Goal: Task Accomplishment & Management: Use online tool/utility

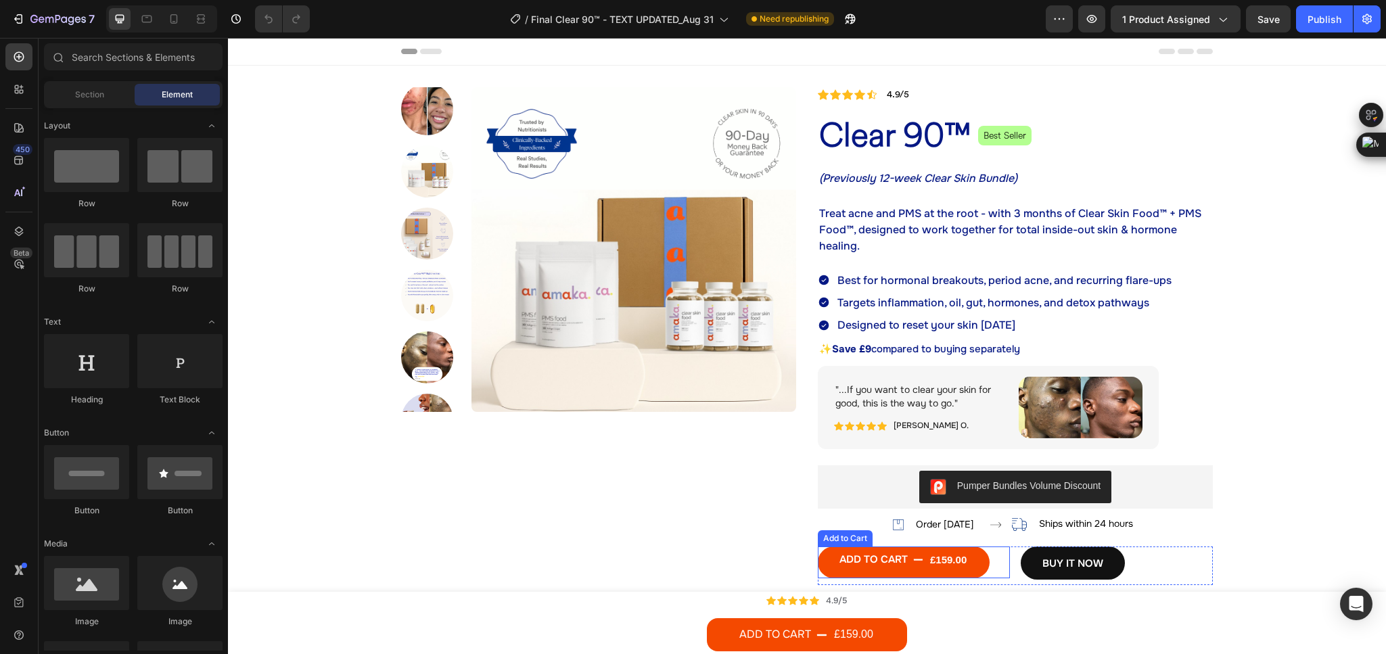
scroll to position [203, 0]
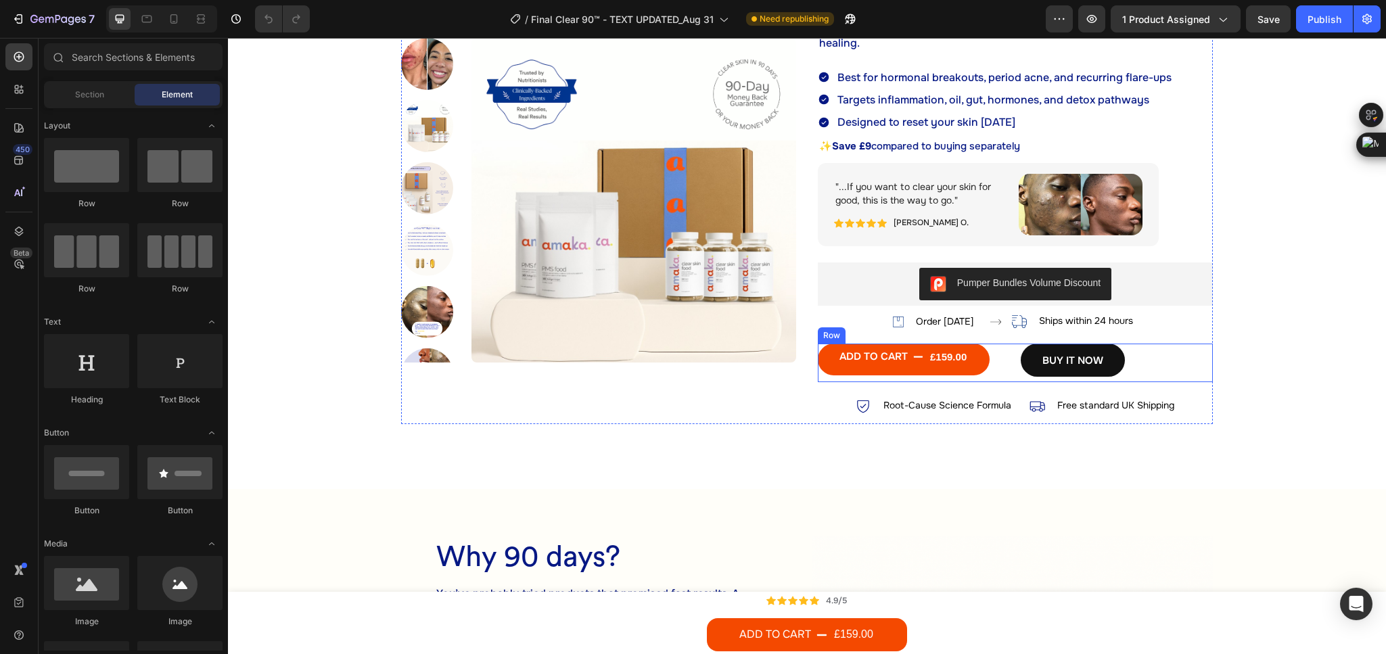
click at [1006, 367] on div "ADD TO CART £159.00 Add to Cart BUY IT NOW Dynamic Checkout Row" at bounding box center [1015, 363] width 395 height 39
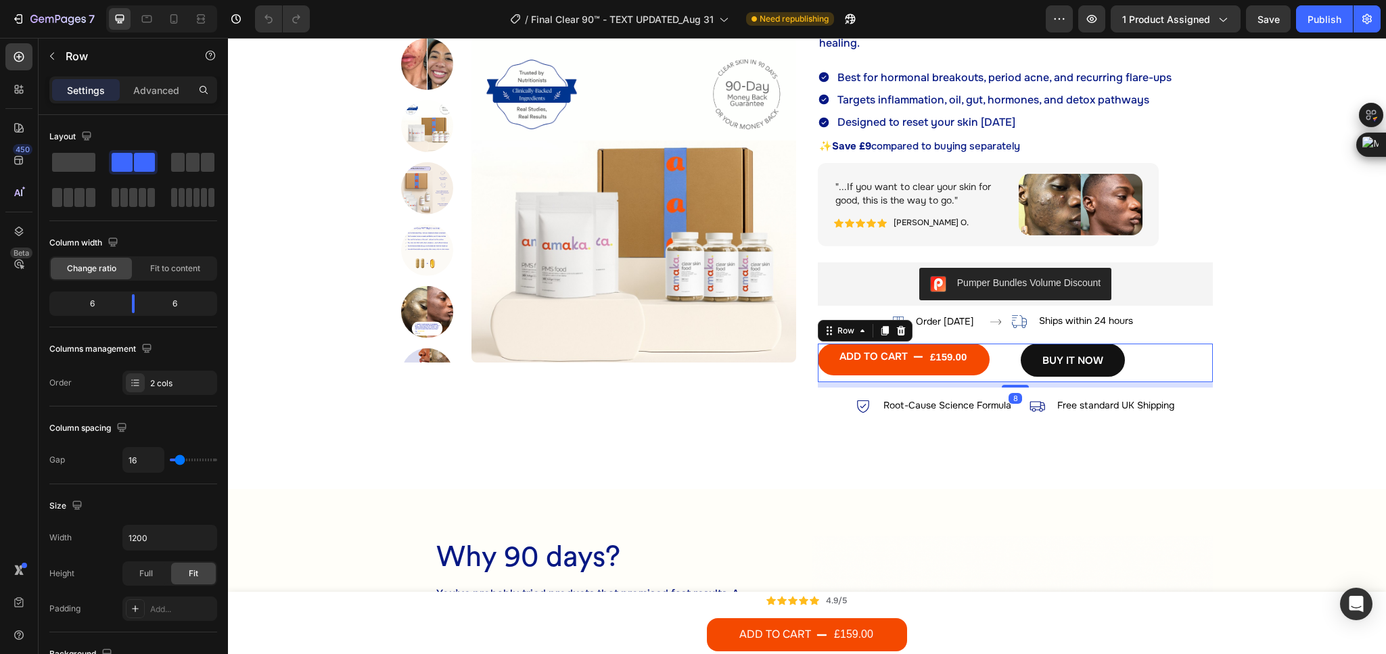
scroll to position [406, 0]
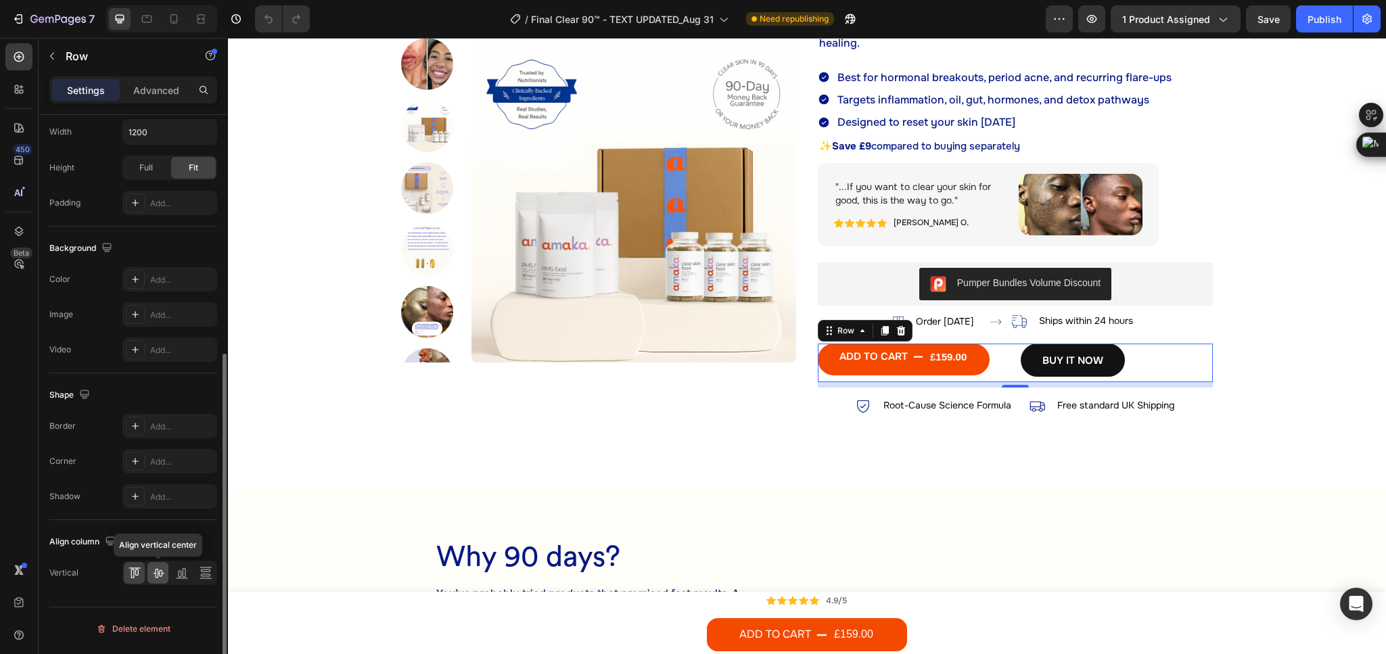
click at [159, 580] on icon at bounding box center [159, 573] width 14 height 14
click at [132, 577] on icon at bounding box center [135, 573] width 14 height 14
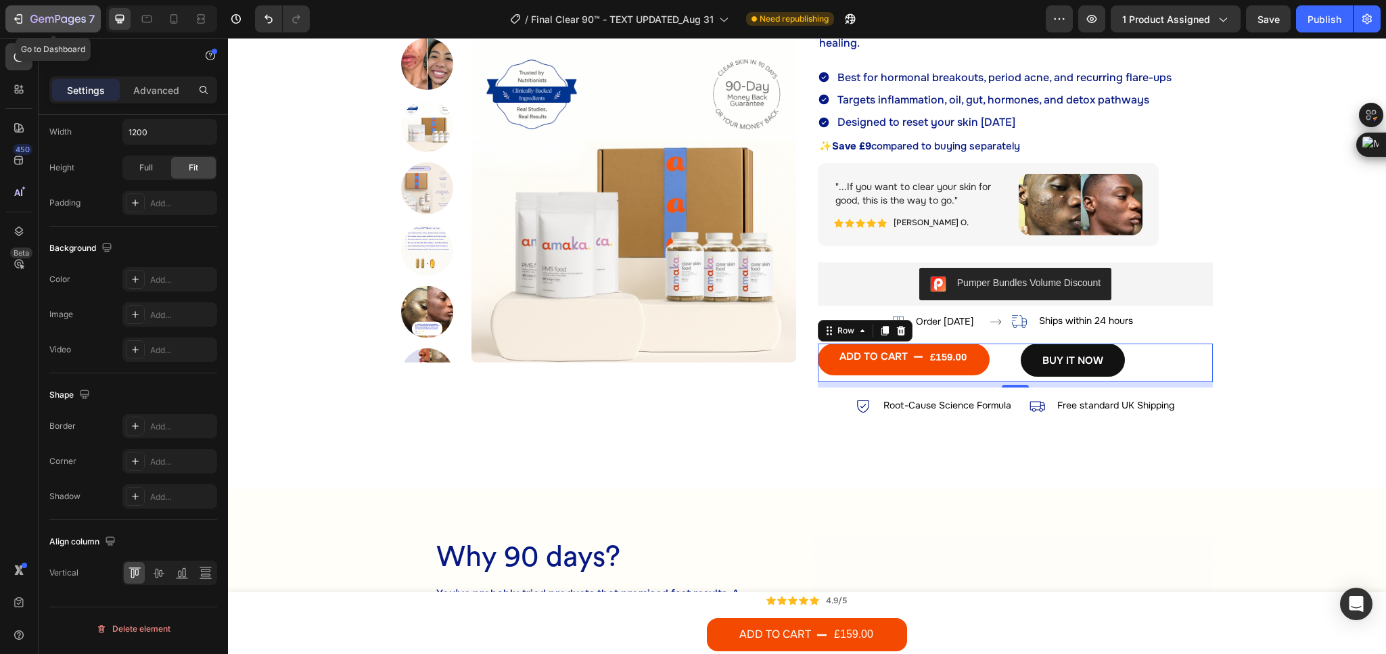
click at [23, 17] on icon "button" at bounding box center [18, 19] width 14 height 14
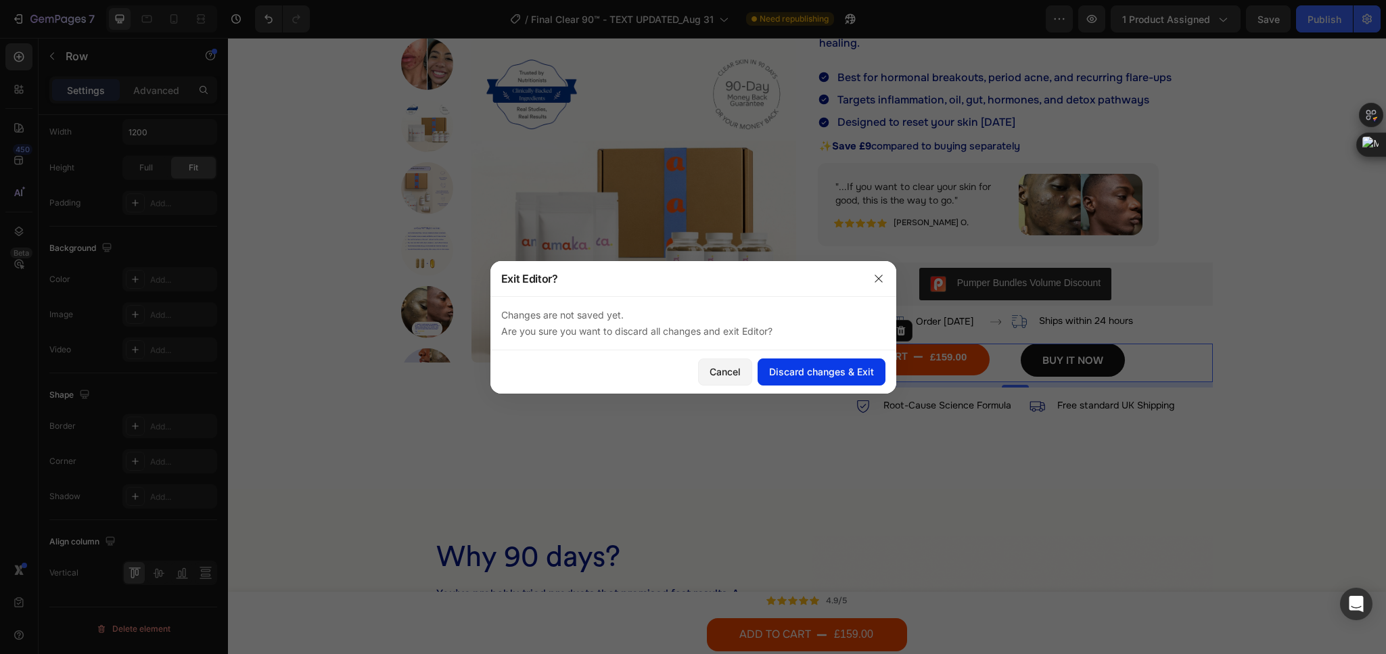
click at [801, 375] on div "Discard changes & Exit" at bounding box center [821, 372] width 105 height 14
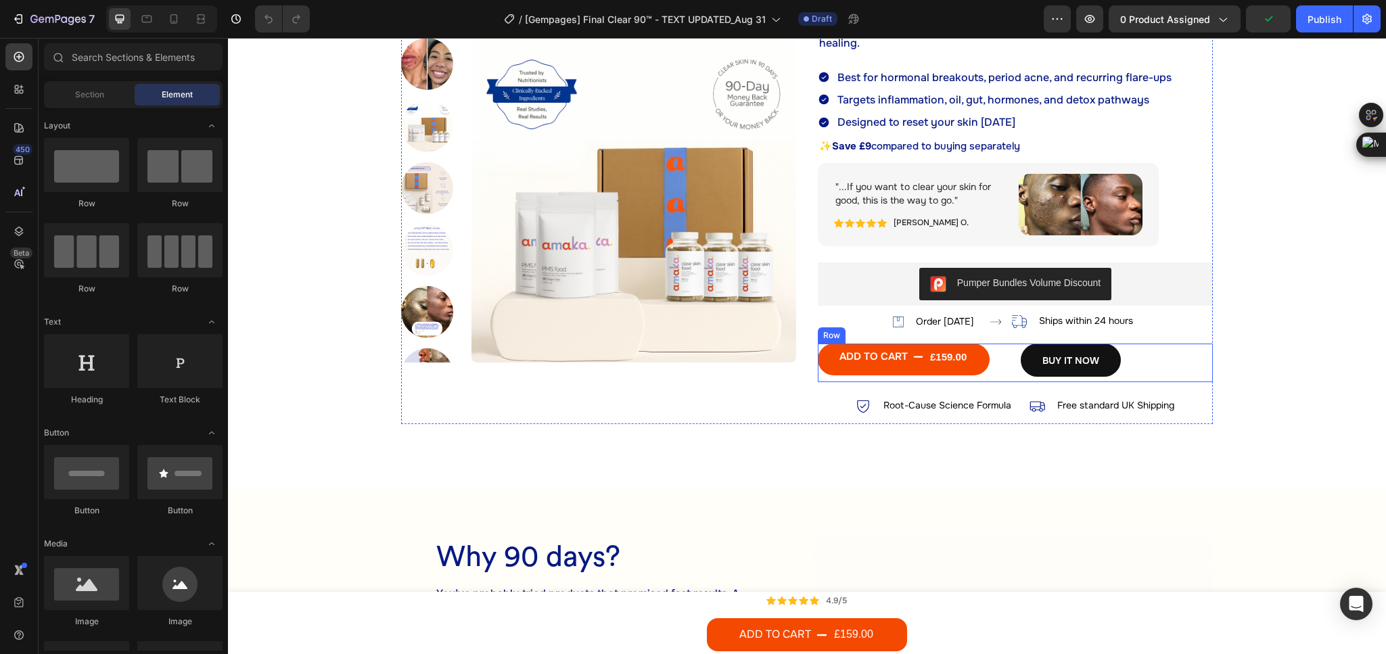
click at [1004, 372] on div "ADD TO CART £159.00 Add to Cart BUY IT NOW Dynamic Checkout Row" at bounding box center [1015, 363] width 395 height 39
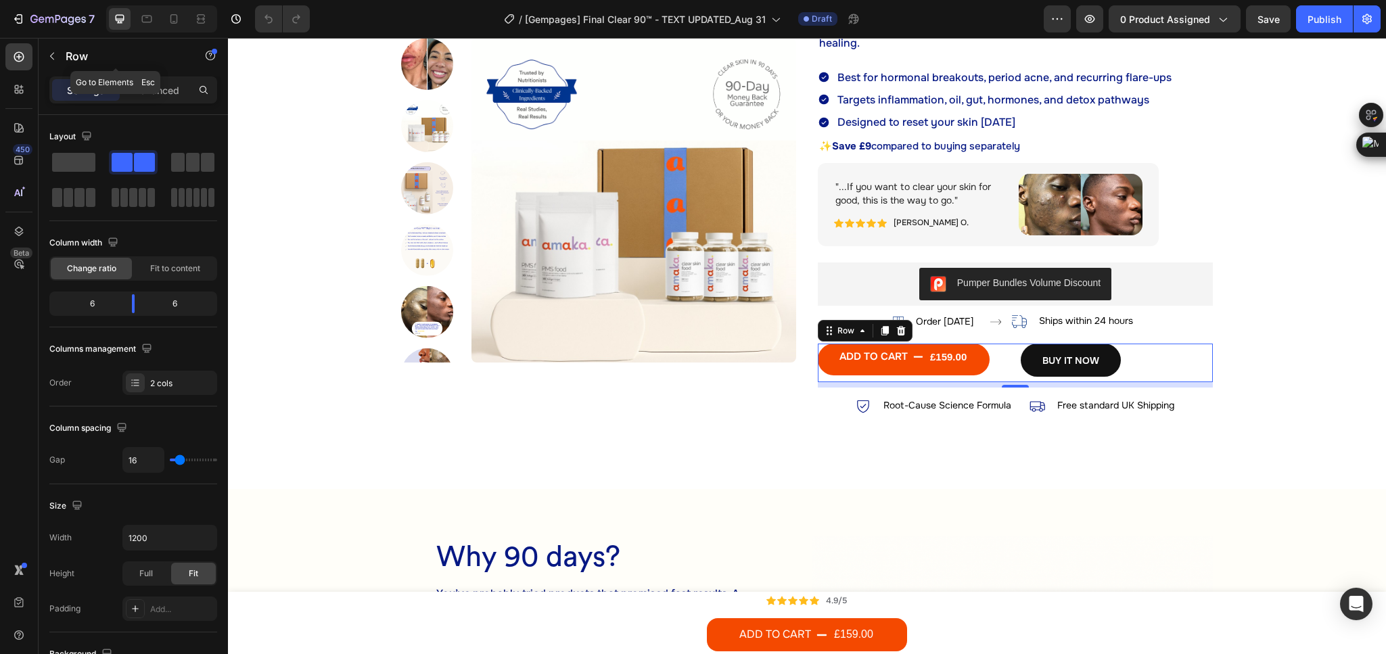
click at [62, 51] on div "Row" at bounding box center [116, 56] width 154 height 35
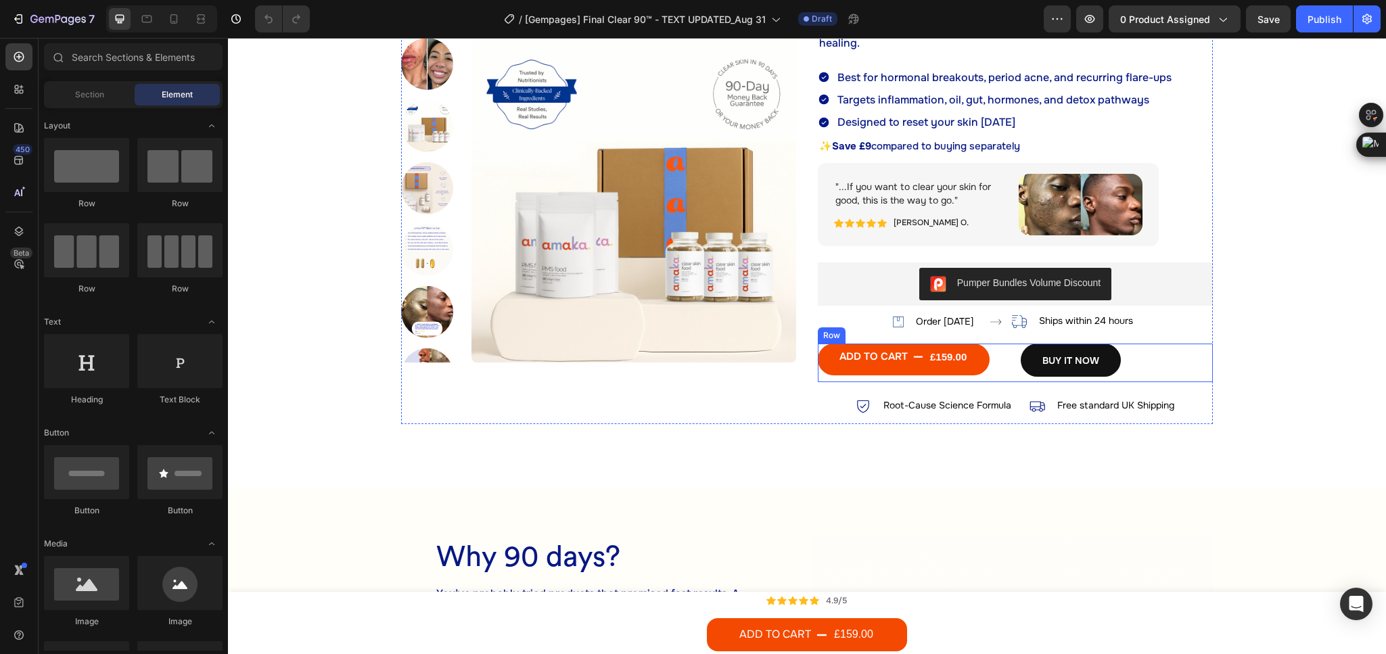
click at [1002, 373] on div "ADD TO CART £159.00 Add to Cart BUY IT NOW Dynamic Checkout Row" at bounding box center [1015, 363] width 395 height 39
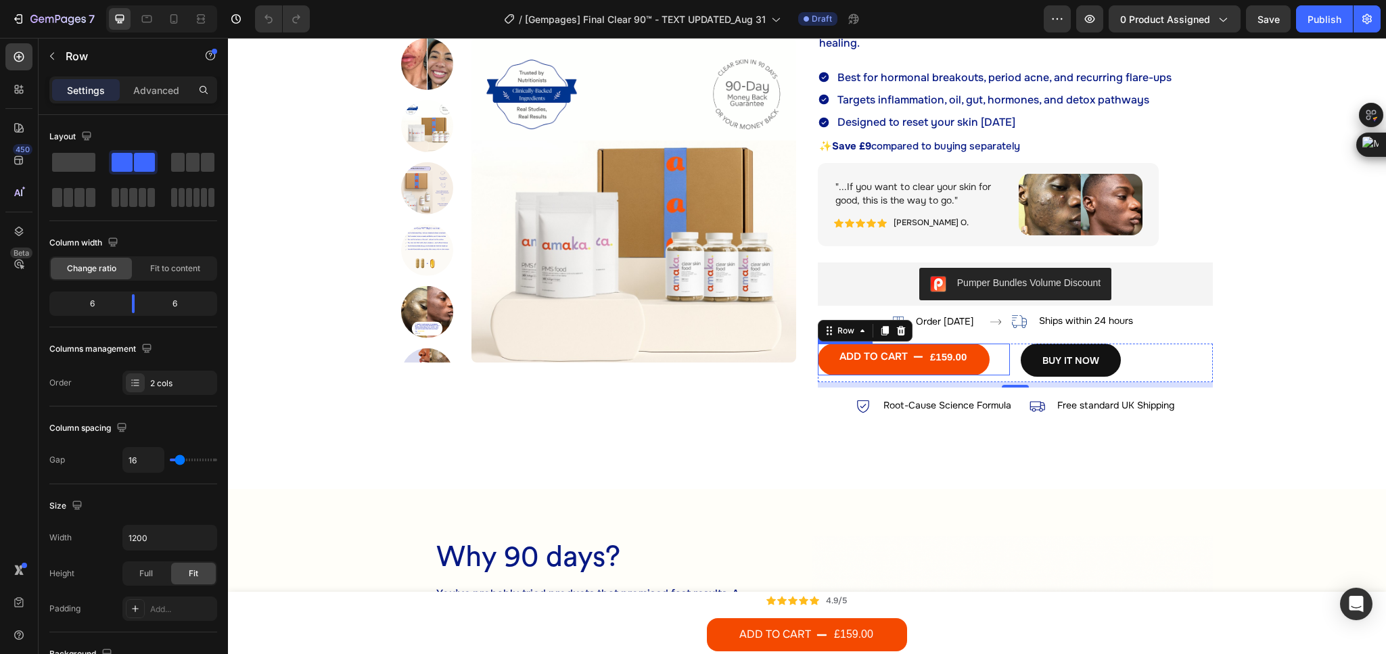
click at [979, 363] on button "ADD TO CART £159.00" at bounding box center [904, 360] width 172 height 32
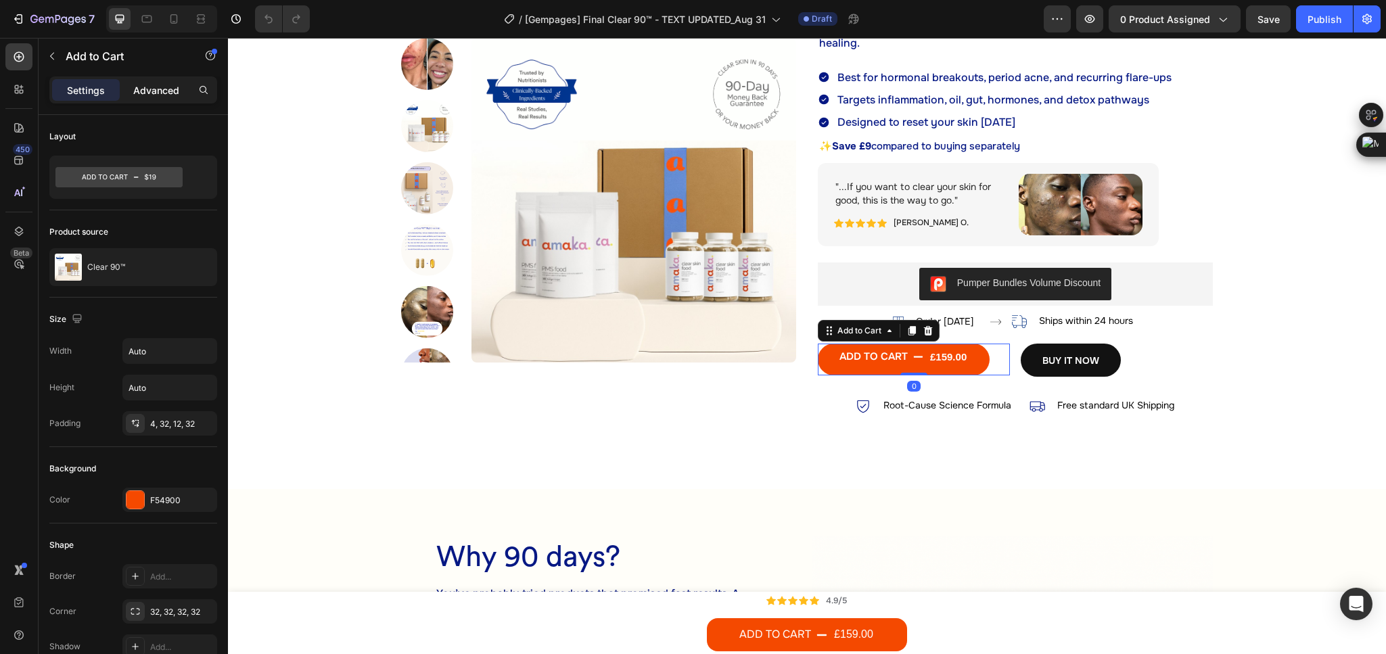
click at [140, 81] on div "Advanced" at bounding box center [156, 90] width 68 height 22
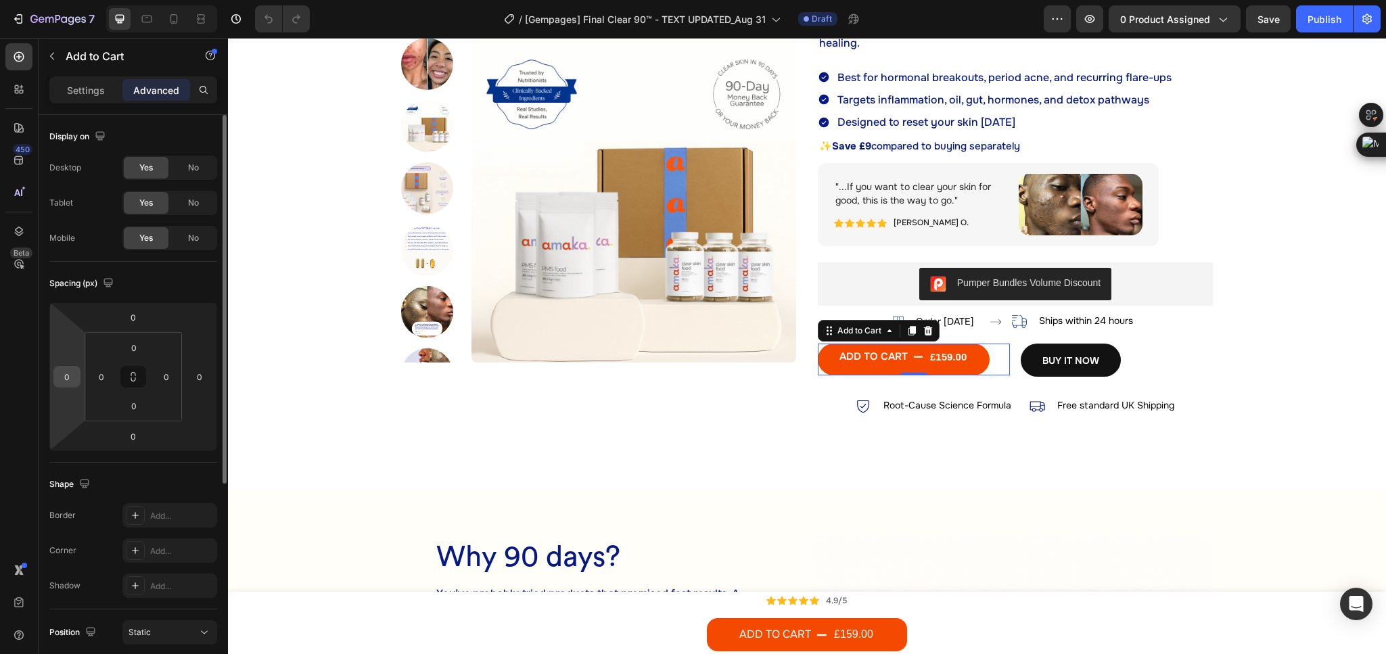
click at [71, 382] on input "0" at bounding box center [67, 377] width 20 height 20
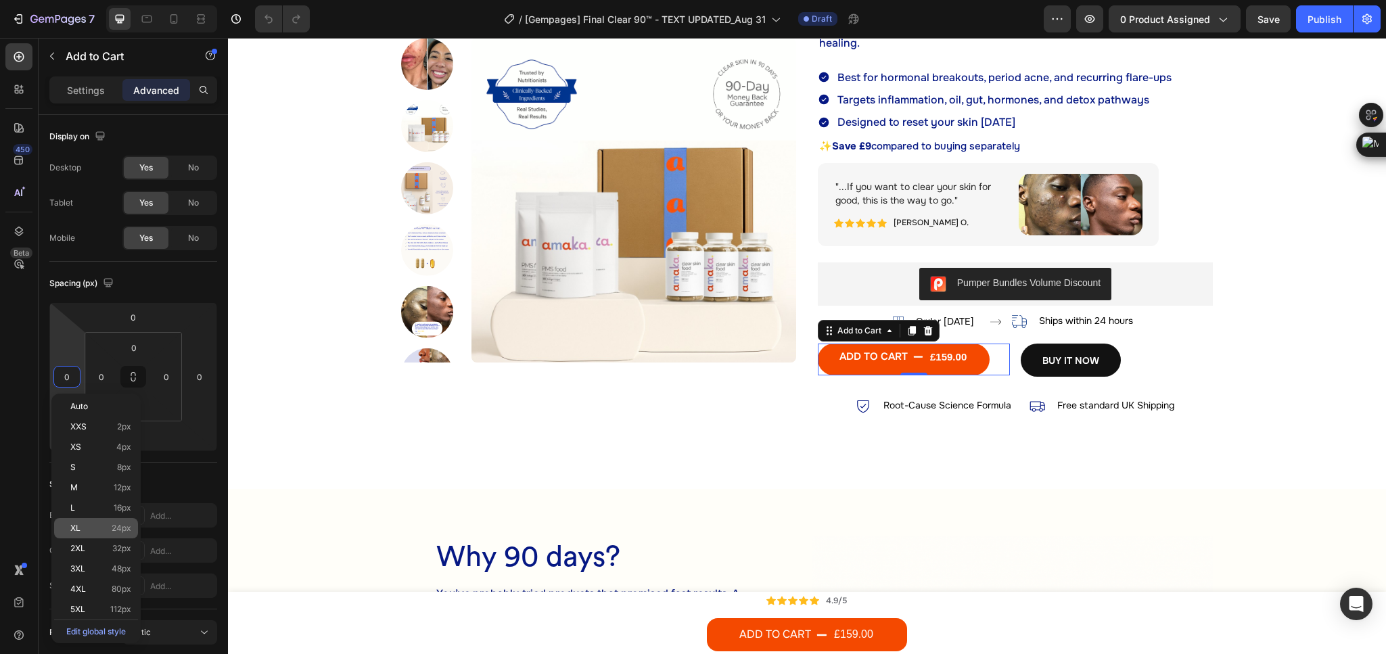
click at [112, 528] on span "24px" at bounding box center [122, 528] width 20 height 9
type input "24"
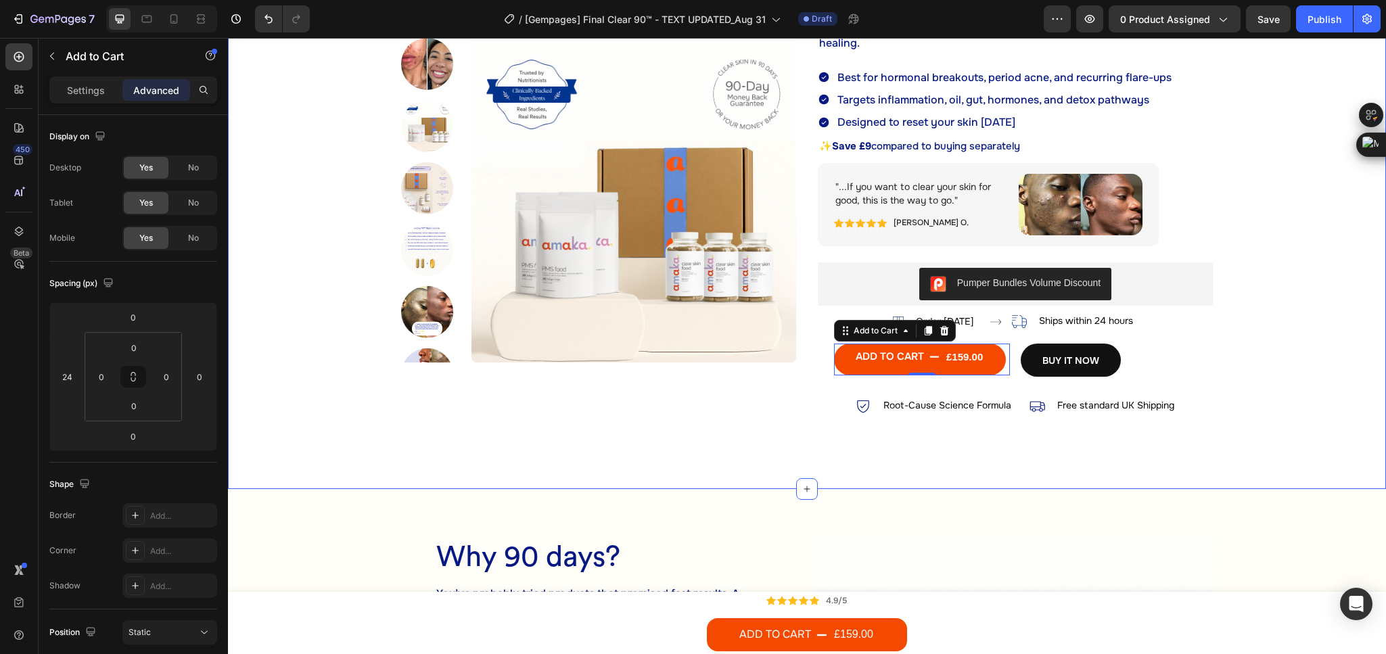
click at [1278, 319] on div "Product Images Row Icon Icon Icon Icon Icon Icon List 4.9/5 Text Block Row Clea…" at bounding box center [807, 159] width 1142 height 551
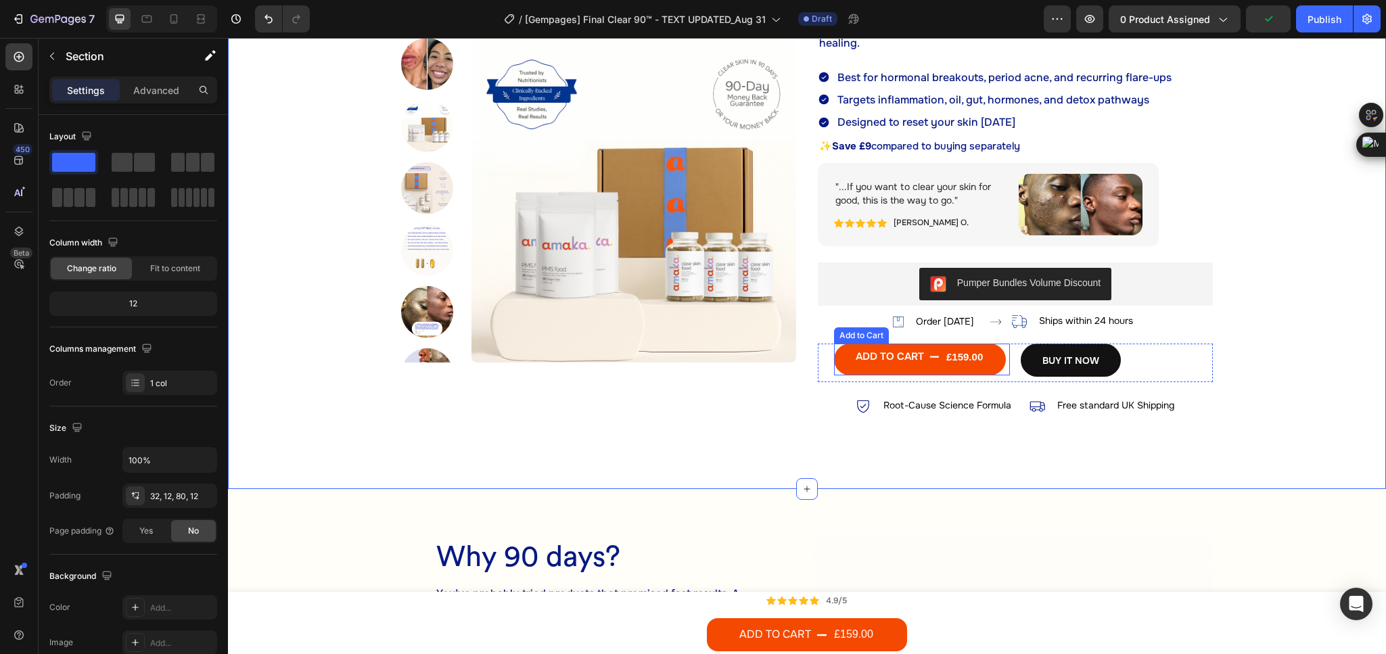
drag, startPoint x: 997, startPoint y: 369, endPoint x: 452, endPoint y: 303, distance: 548.5
click at [998, 369] on div "ADD TO CART £159.00 Add to Cart" at bounding box center [922, 360] width 176 height 32
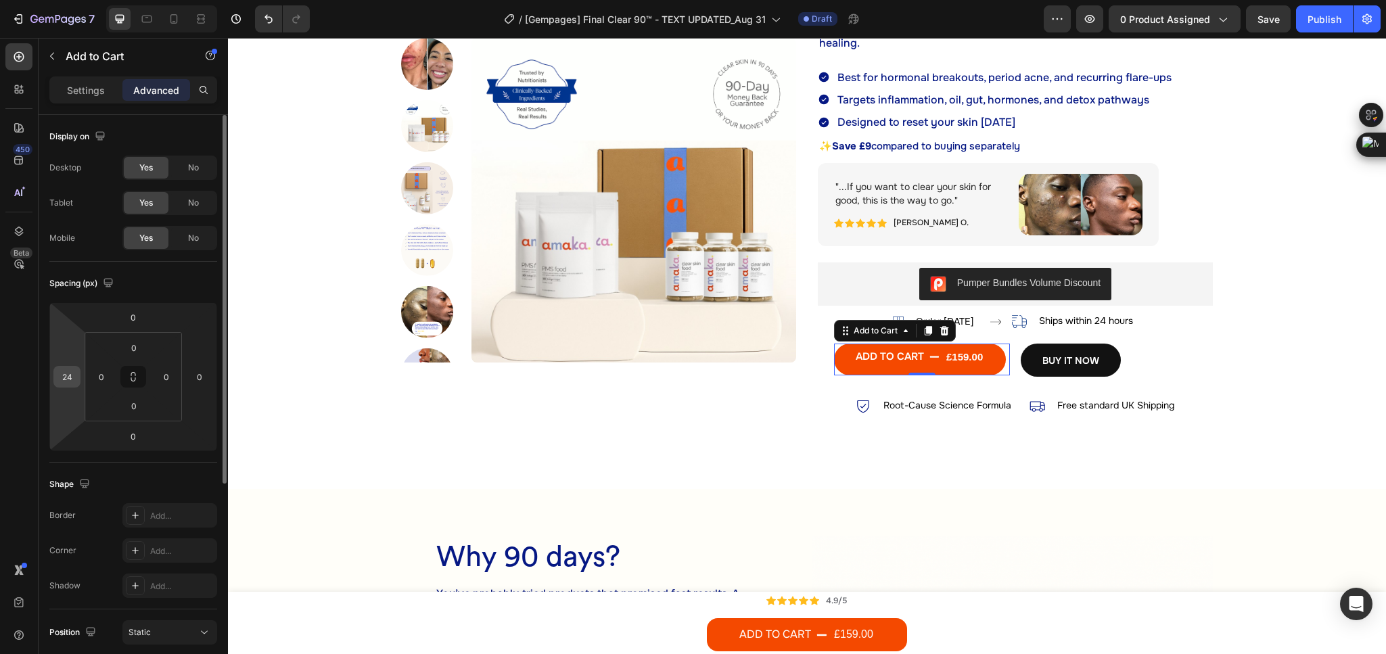
click at [71, 381] on input "24" at bounding box center [67, 377] width 20 height 20
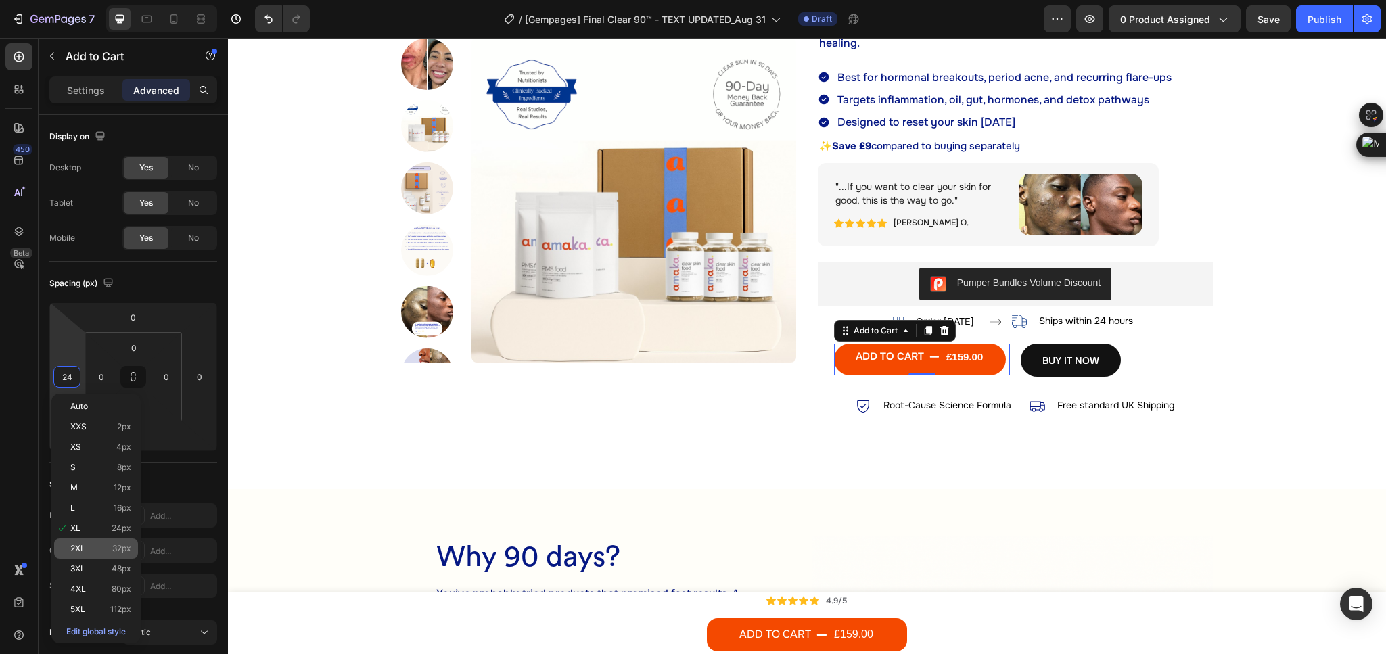
click at [108, 548] on p "2XL 32px" at bounding box center [100, 548] width 61 height 9
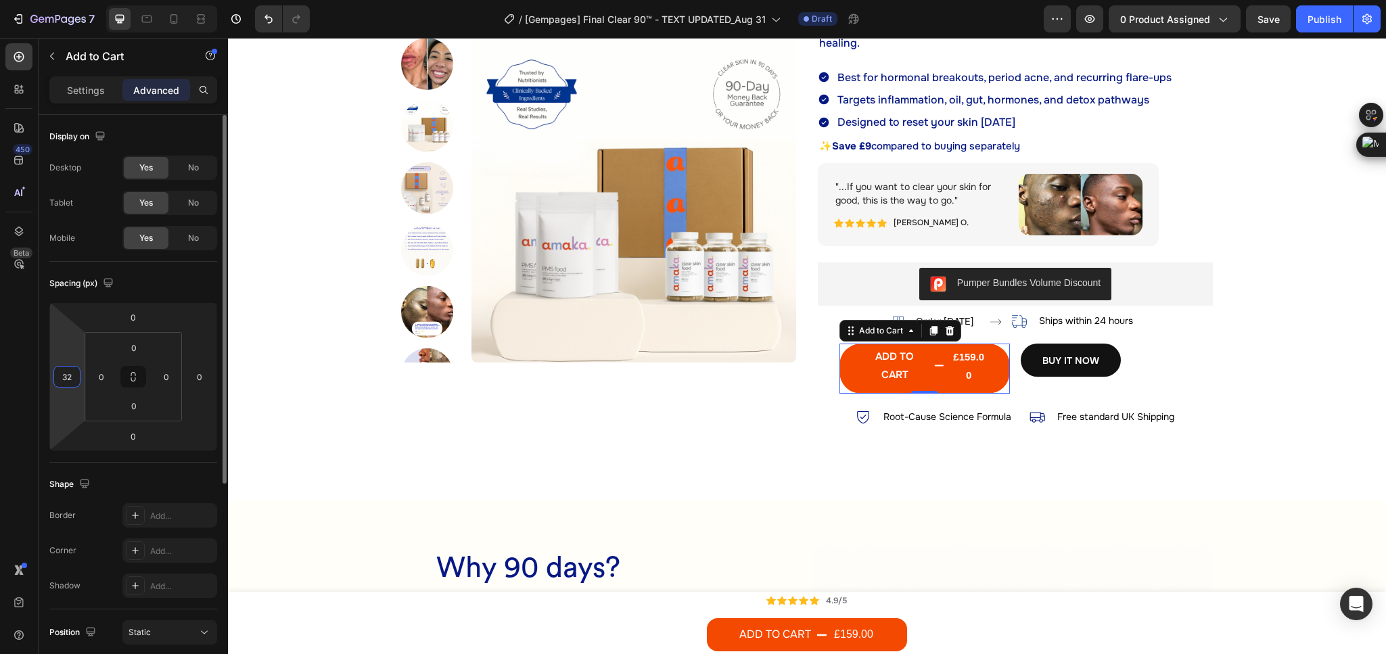
click at [76, 372] on input "32" at bounding box center [67, 377] width 20 height 20
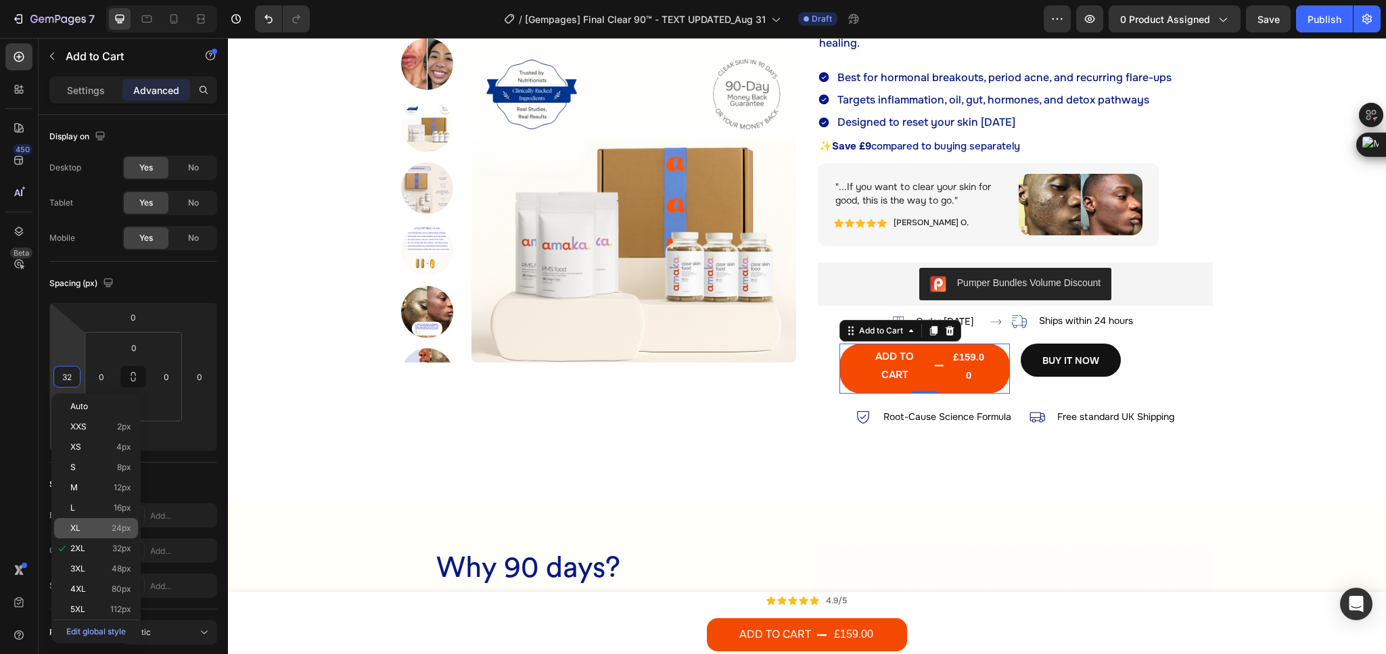
click at [93, 528] on p "XL 24px" at bounding box center [100, 528] width 61 height 9
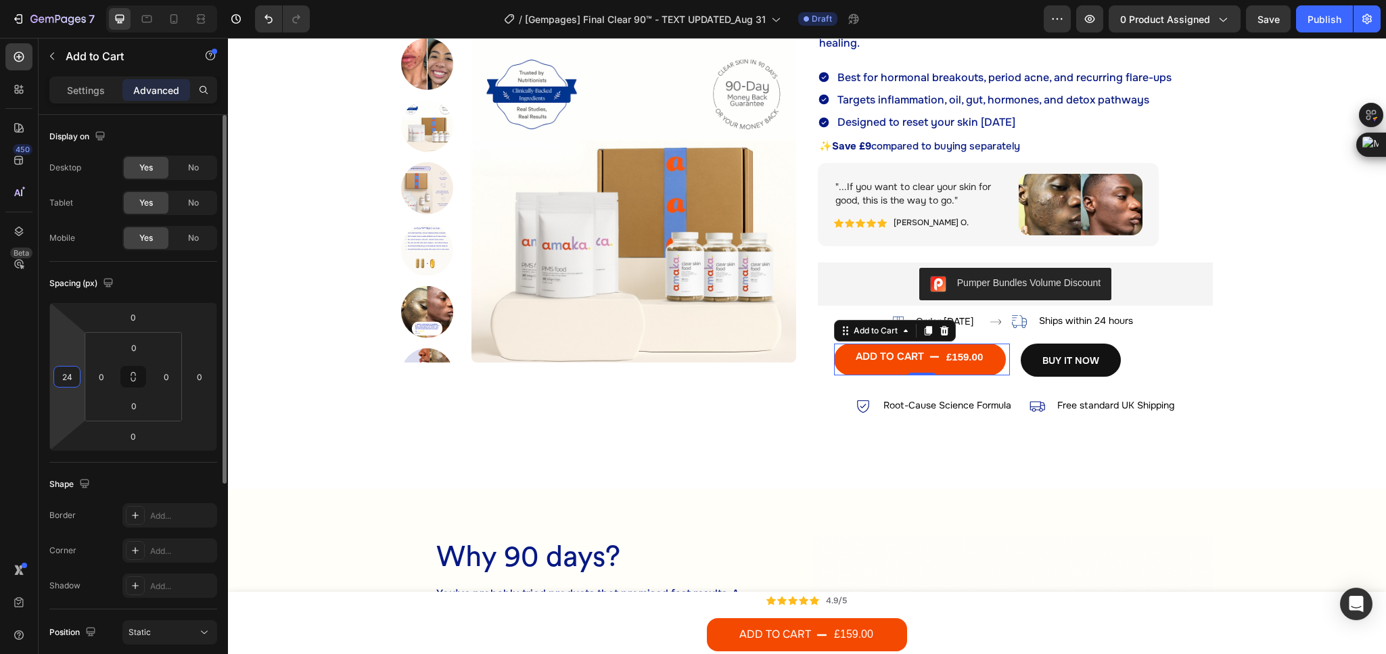
click at [76, 376] on input "24" at bounding box center [67, 377] width 20 height 20
type input "28"
click at [169, 272] on div "Spacing (px) 0 28 0 0 0 0 0 0" at bounding box center [133, 362] width 168 height 201
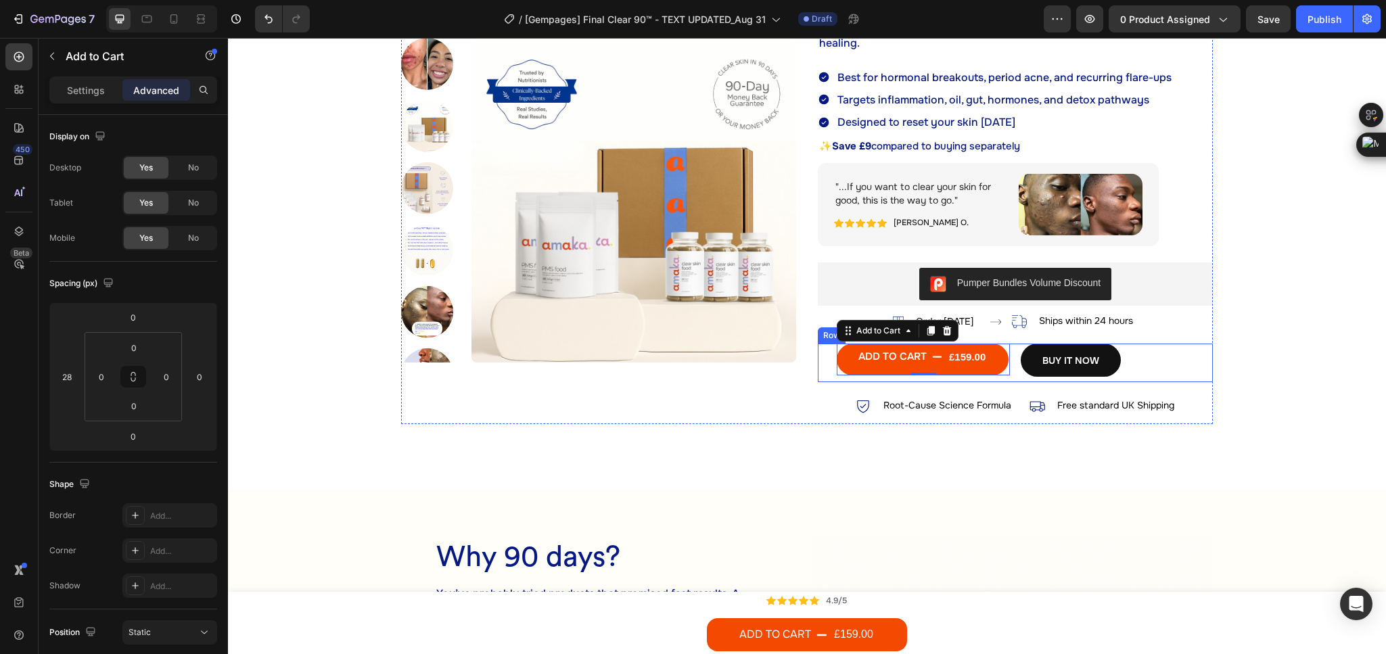
click at [1004, 374] on div "ADD TO CART £159.00 Add to Cart 0 BUY IT NOW Dynamic Checkout Row" at bounding box center [1015, 363] width 395 height 39
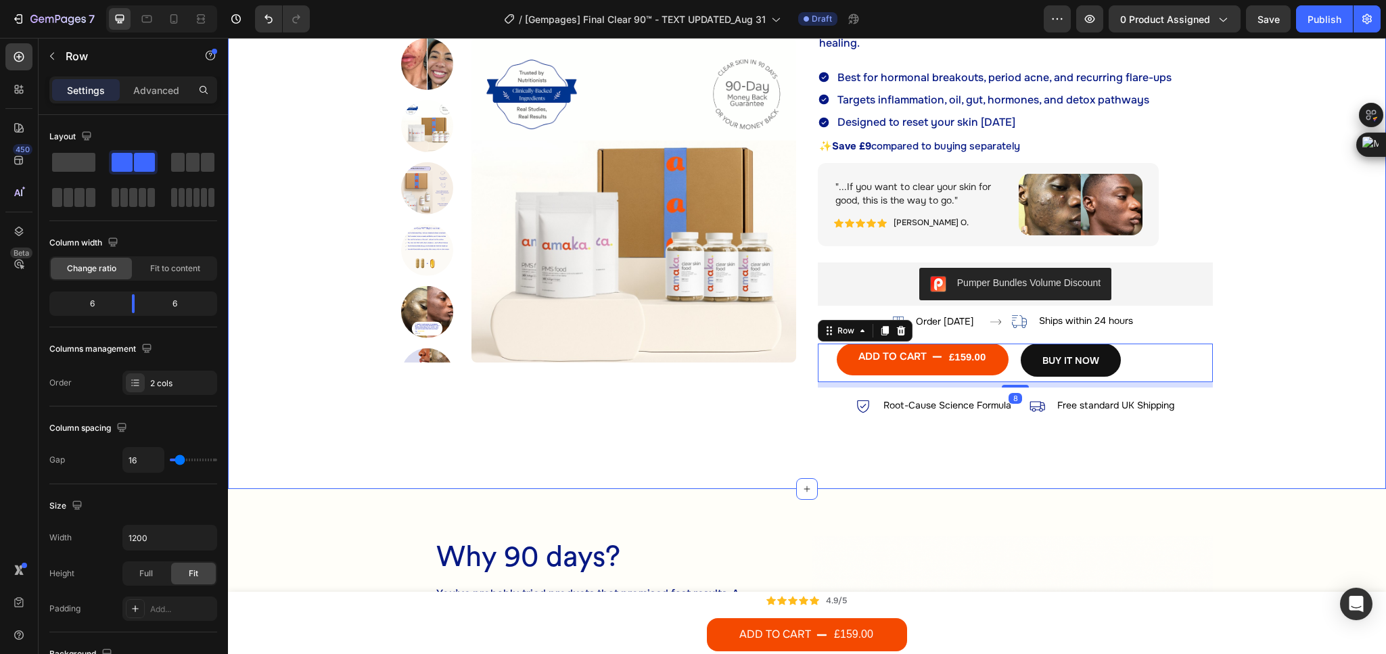
click at [1279, 294] on div "Product Images Row Icon Icon Icon Icon Icon Icon List 4.9/5 Text Block Row Clea…" at bounding box center [807, 159] width 1142 height 551
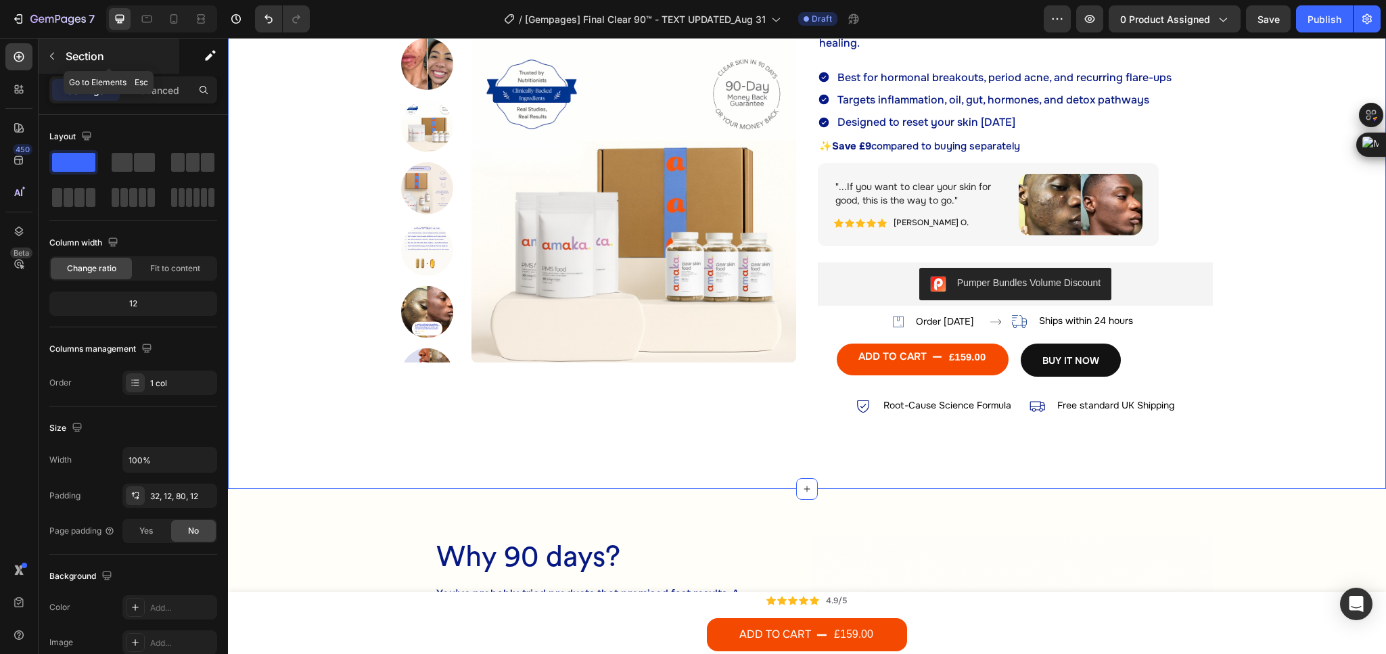
click at [51, 59] on icon "button" at bounding box center [52, 56] width 11 height 11
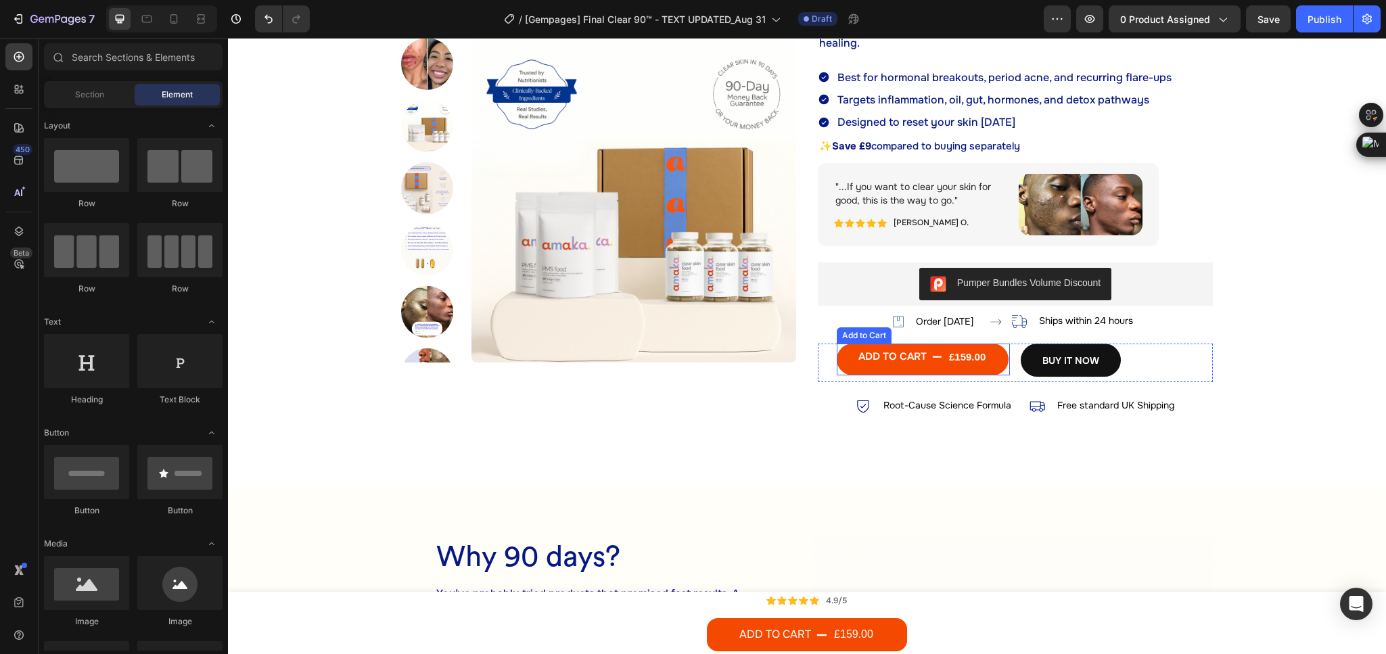
click at [948, 367] on div "£159.00" at bounding box center [967, 356] width 39 height 21
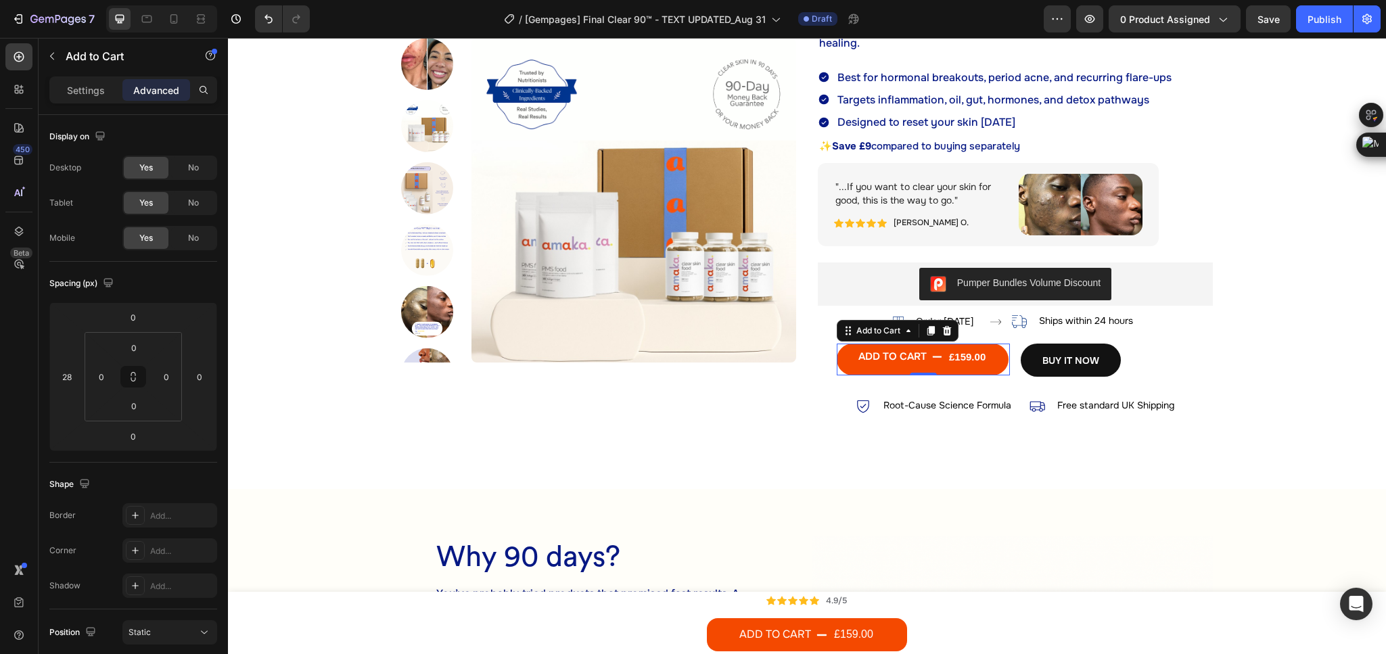
drag, startPoint x: 919, startPoint y: 327, endPoint x: 948, endPoint y: 365, distance: 47.8
click at [925, 327] on icon at bounding box center [930, 330] width 11 height 11
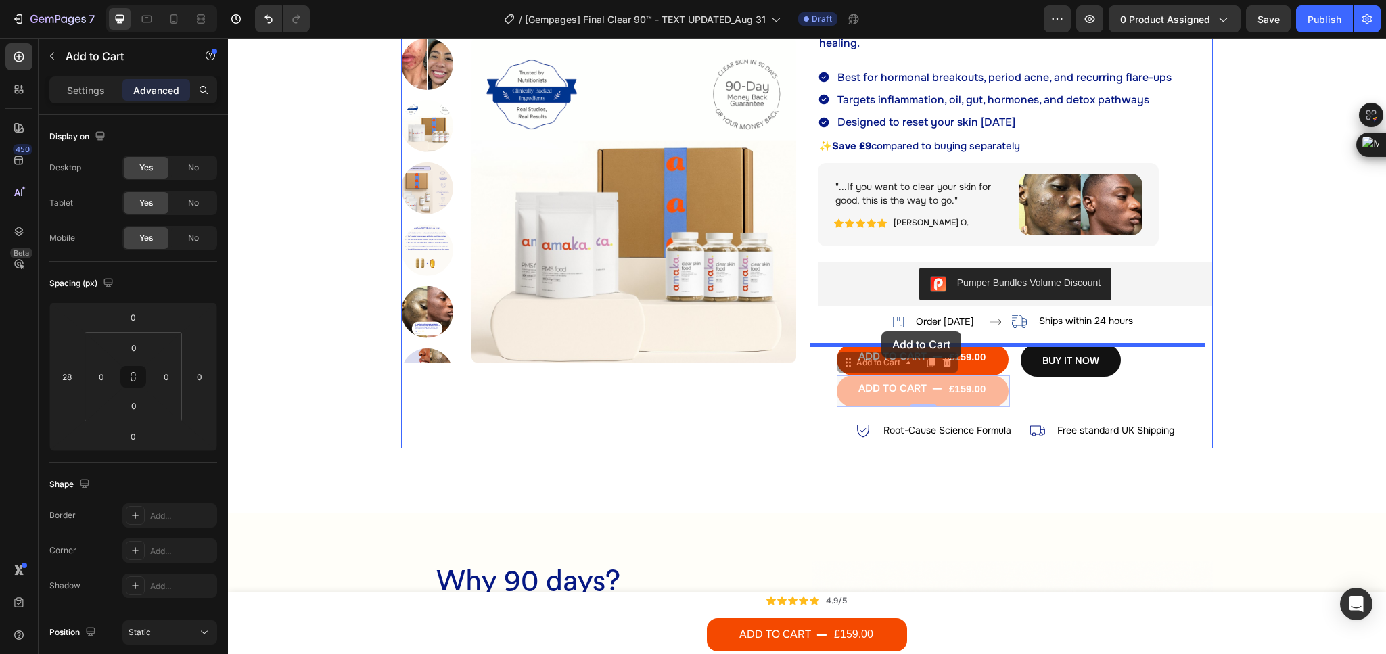
drag, startPoint x: 862, startPoint y: 362, endPoint x: 881, endPoint y: 331, distance: 35.8
type input "16"
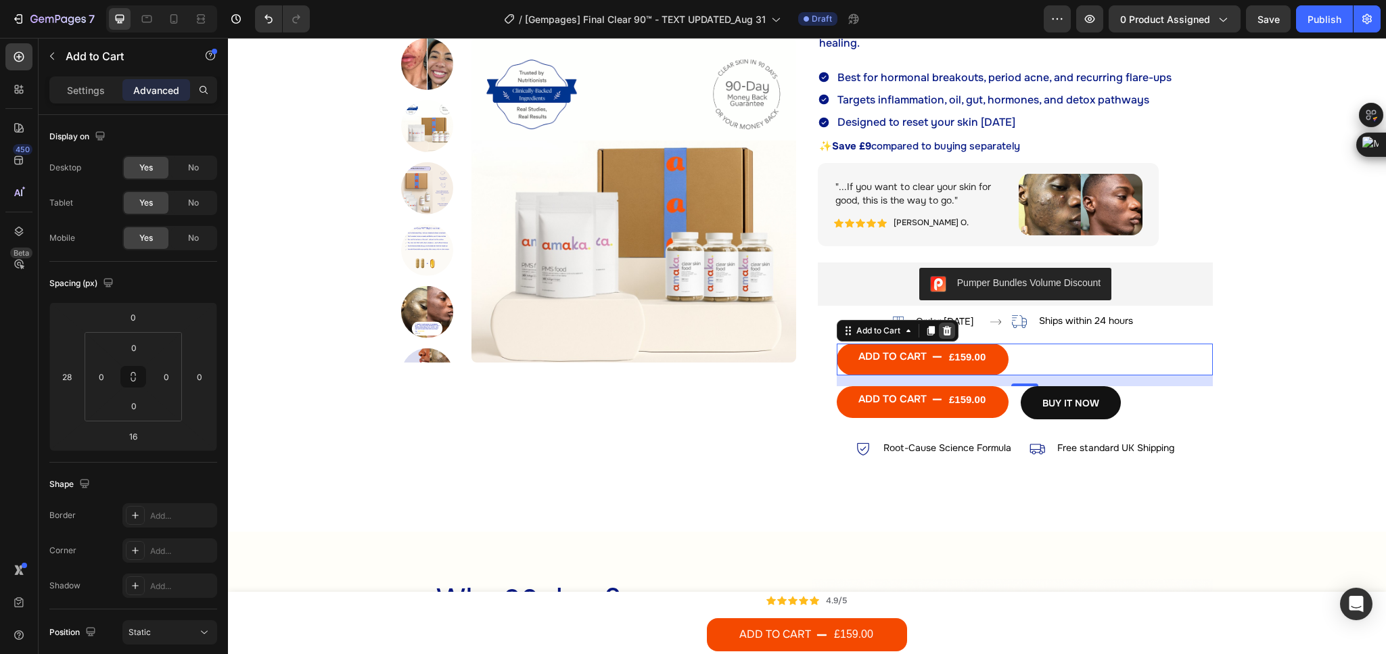
click at [943, 333] on icon at bounding box center [947, 329] width 9 height 9
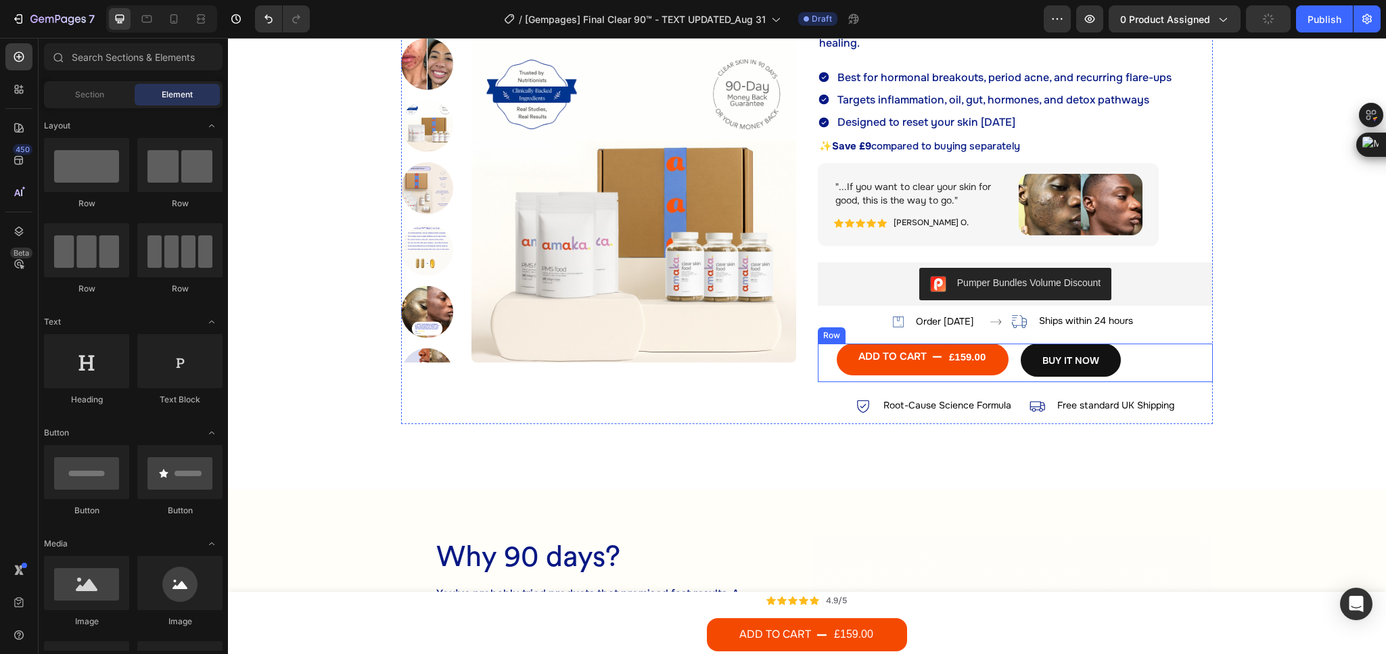
click at [1003, 371] on div "ADD TO CART £159.00 Add to Cart BUY IT NOW Dynamic Checkout Row" at bounding box center [1015, 363] width 395 height 39
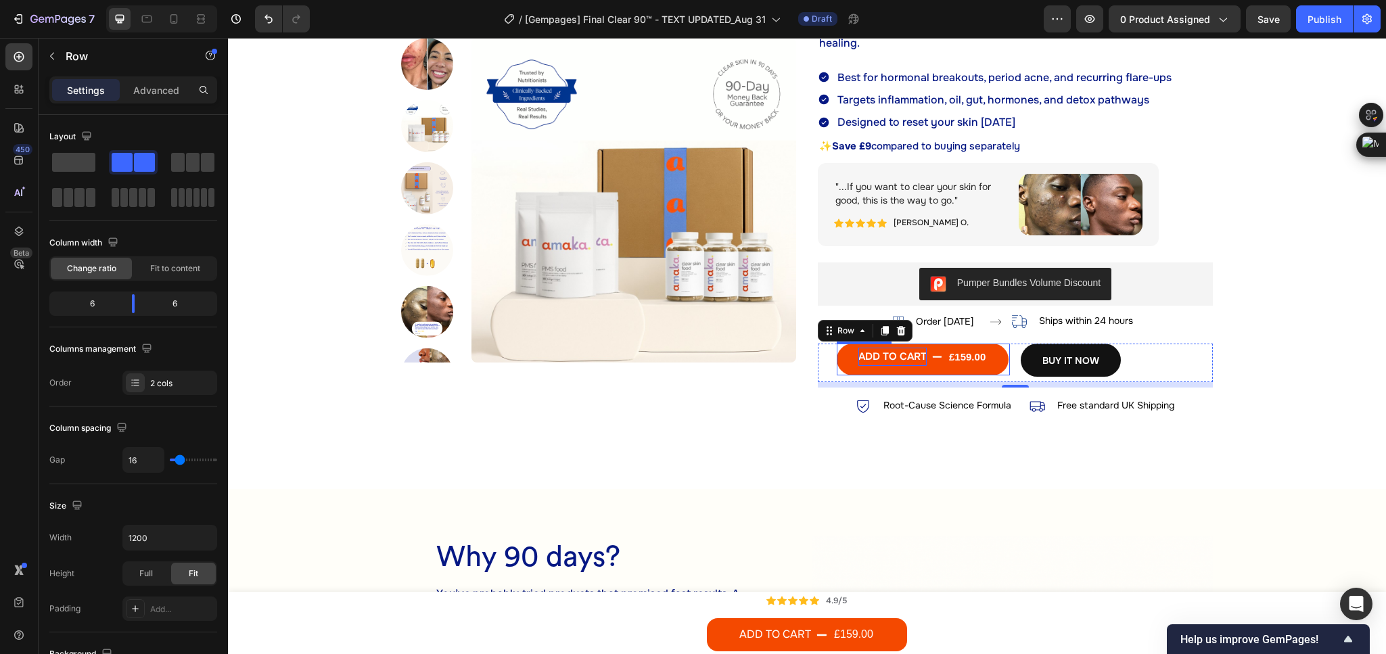
click at [887, 350] on div "ADD TO CART" at bounding box center [892, 357] width 68 height 18
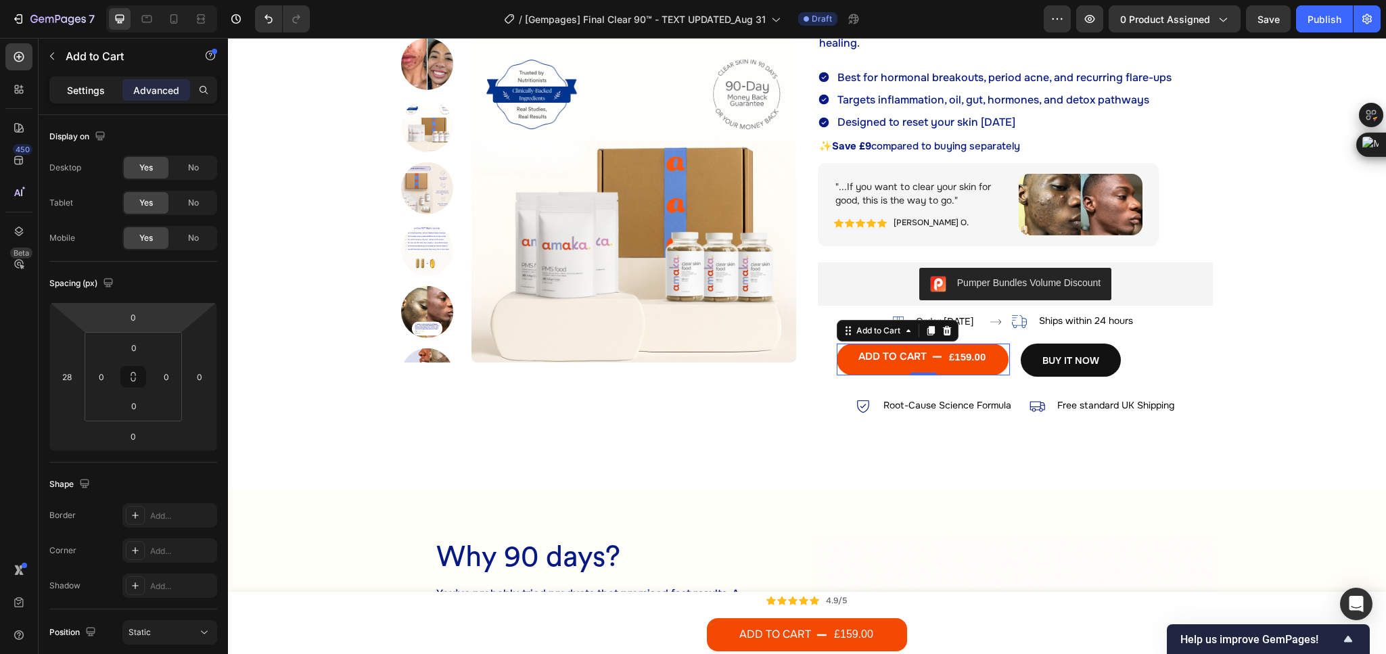
click at [97, 80] on div "Settings" at bounding box center [86, 90] width 68 height 22
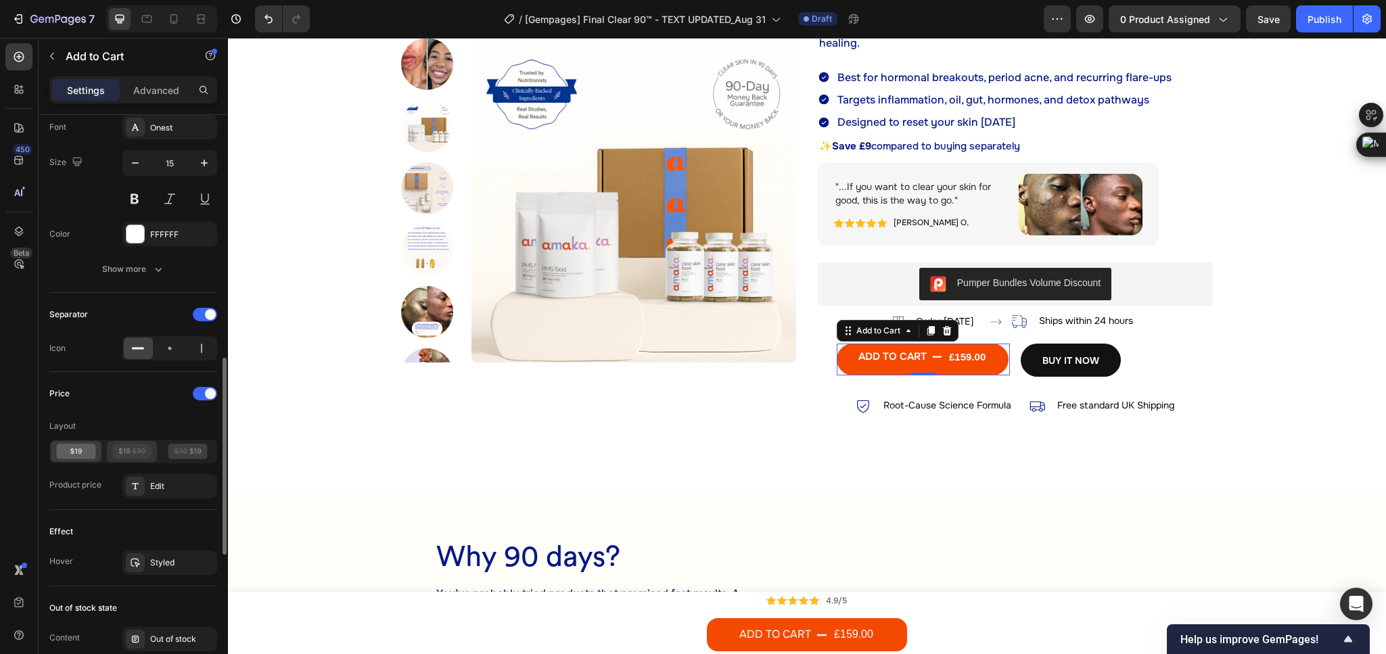
scroll to position [1112, 0]
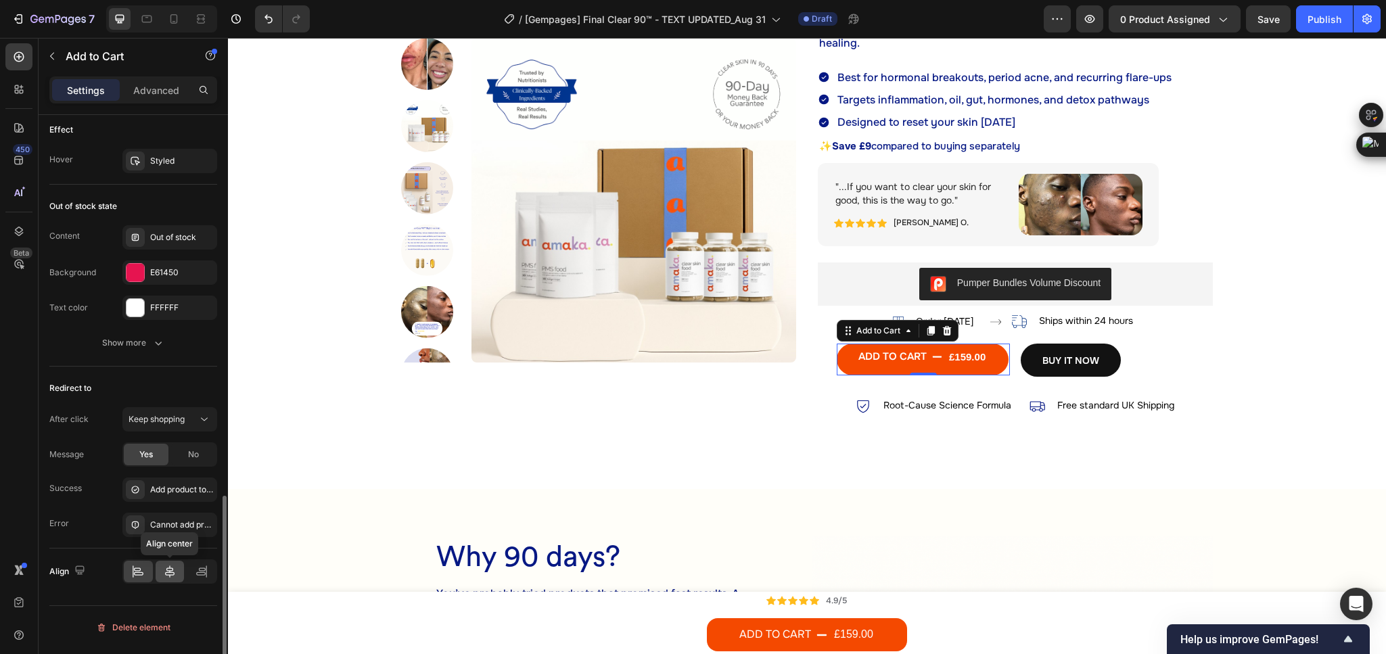
click at [164, 578] on icon at bounding box center [170, 572] width 14 height 14
click at [877, 355] on div "ADD TO CART" at bounding box center [893, 357] width 68 height 18
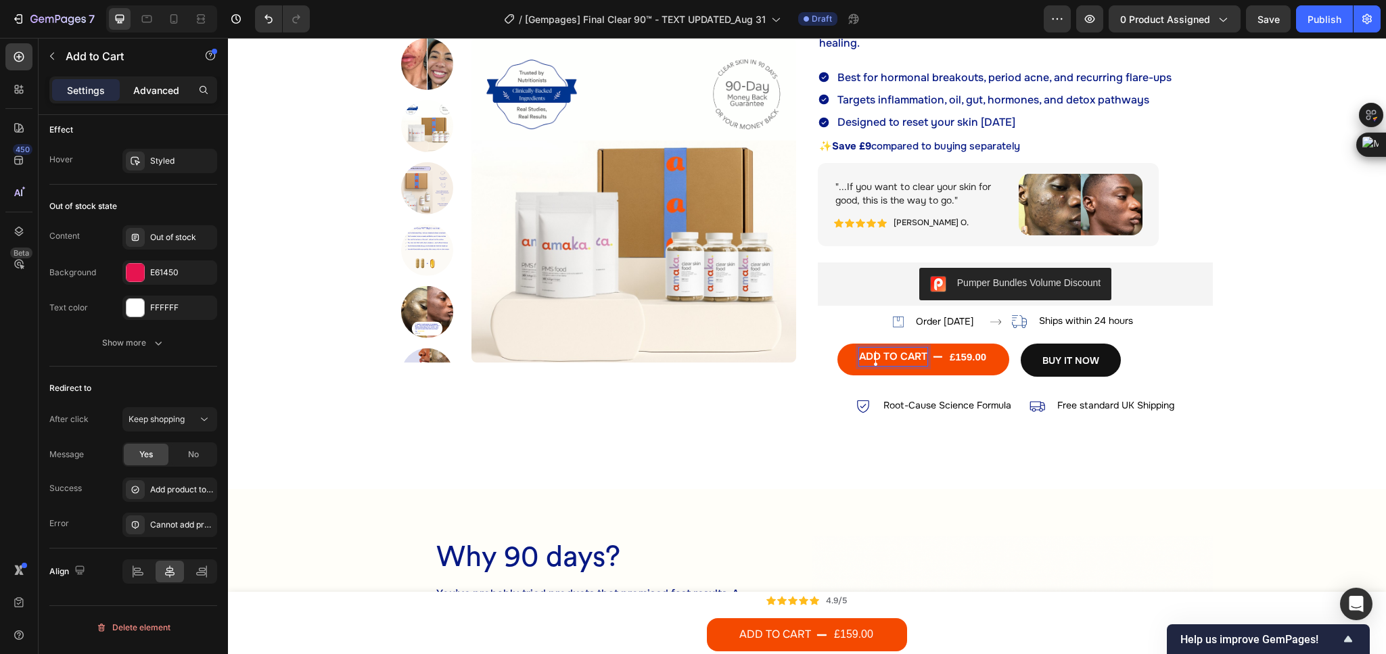
click at [147, 93] on p "Advanced" at bounding box center [156, 90] width 46 height 14
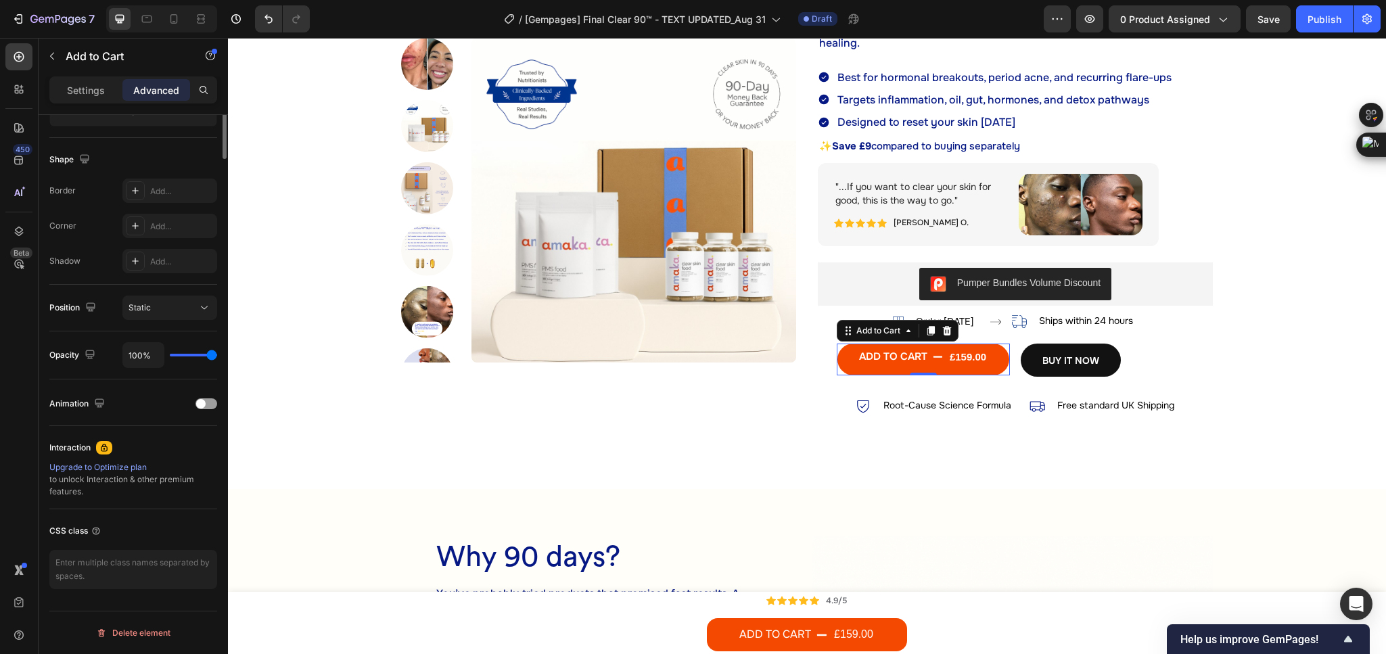
scroll to position [0, 0]
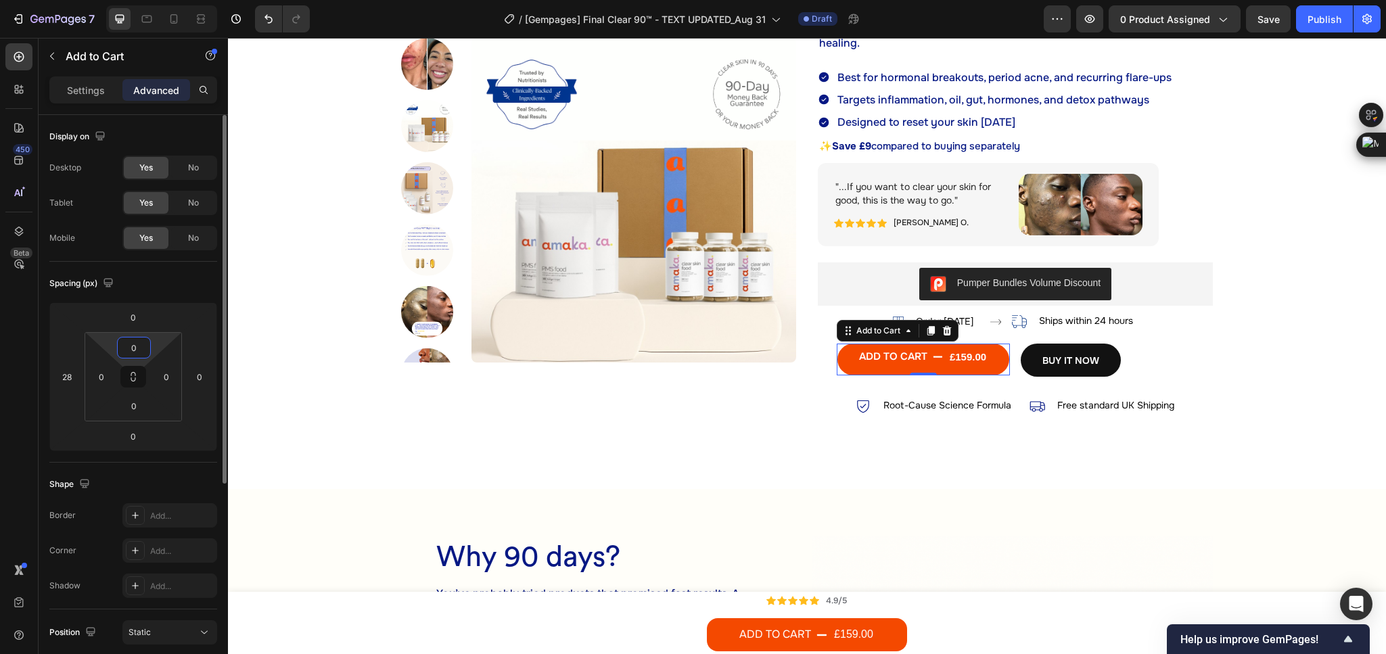
click at [140, 349] on input "0" at bounding box center [133, 348] width 27 height 20
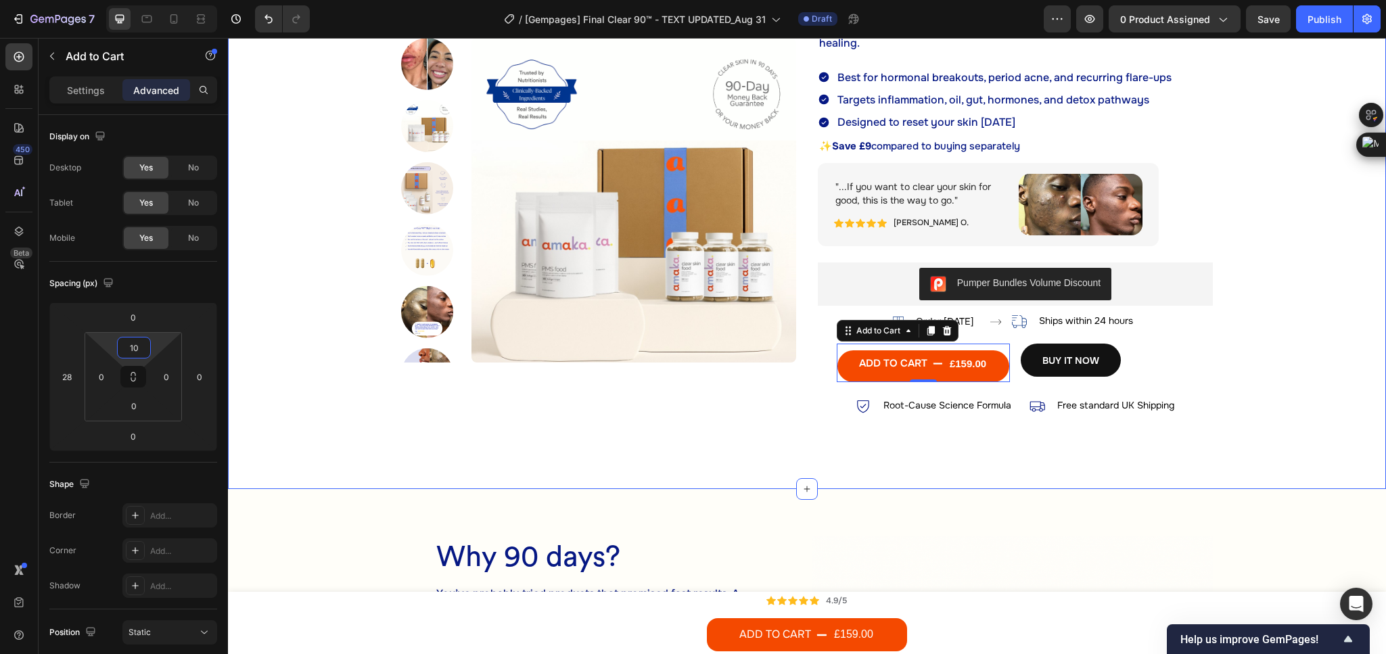
type input "1"
type input "0"
click at [89, 89] on p "Settings" at bounding box center [86, 90] width 38 height 14
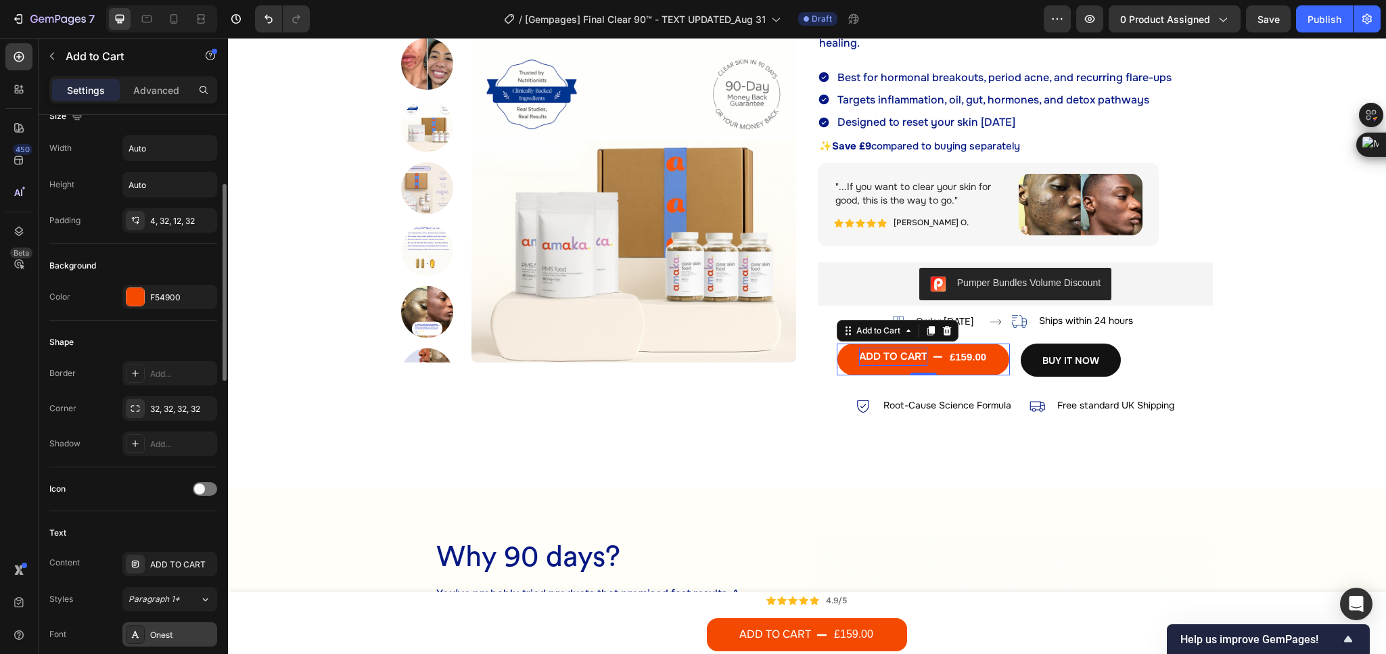
scroll to position [406, 0]
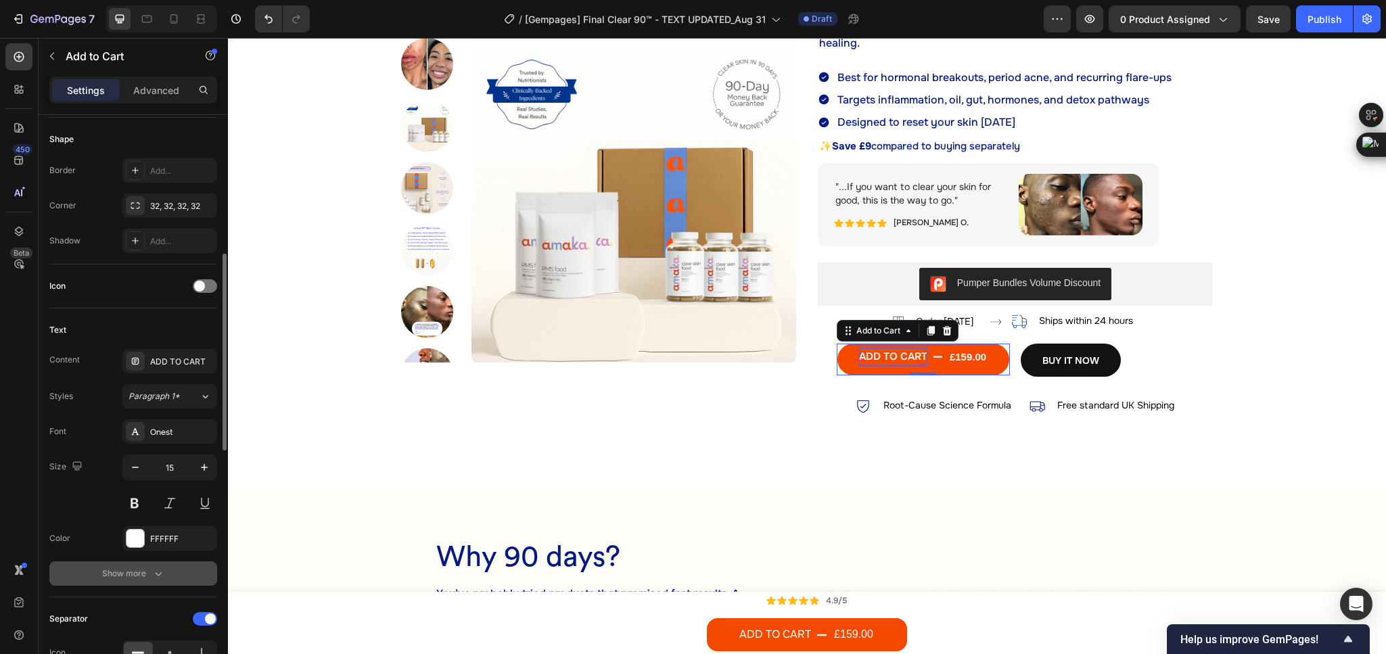
click at [160, 580] on icon "button" at bounding box center [159, 574] width 14 height 14
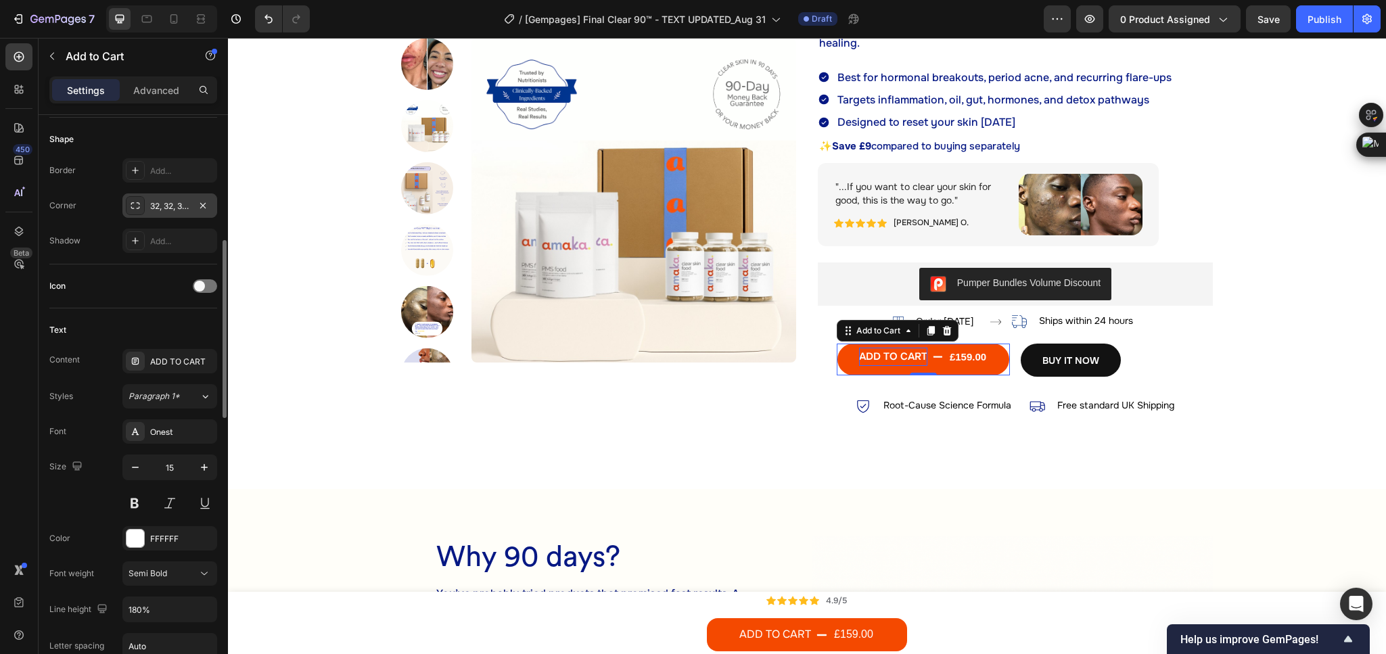
click at [154, 210] on div "32, 32, 32, 32" at bounding box center [169, 206] width 39 height 12
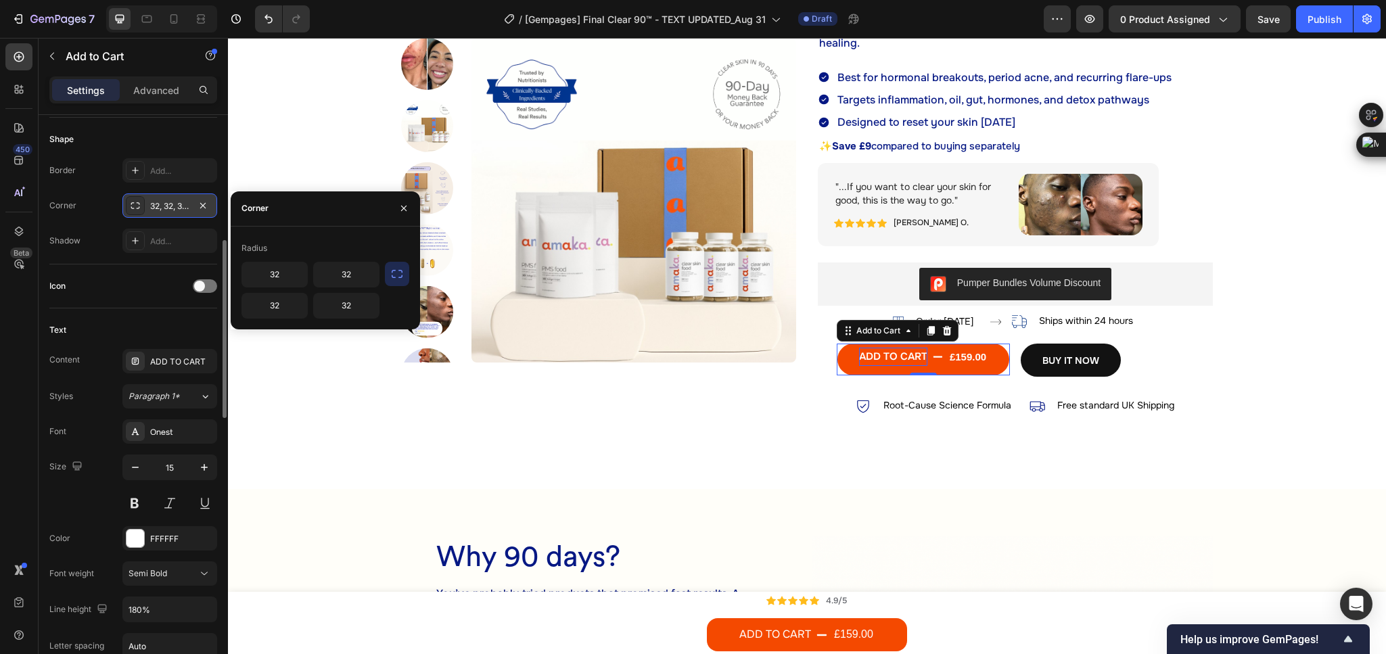
click at [154, 210] on div "32, 32, 32, 32" at bounding box center [169, 206] width 39 height 12
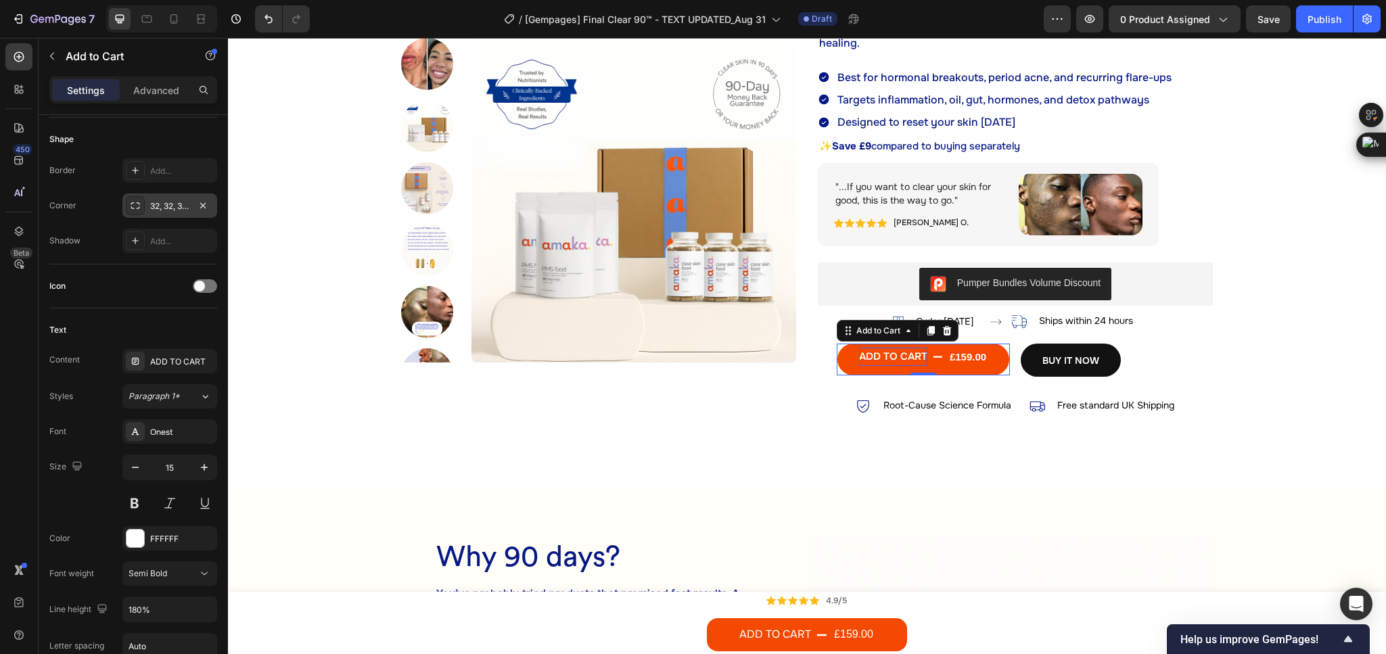
scroll to position [101, 0]
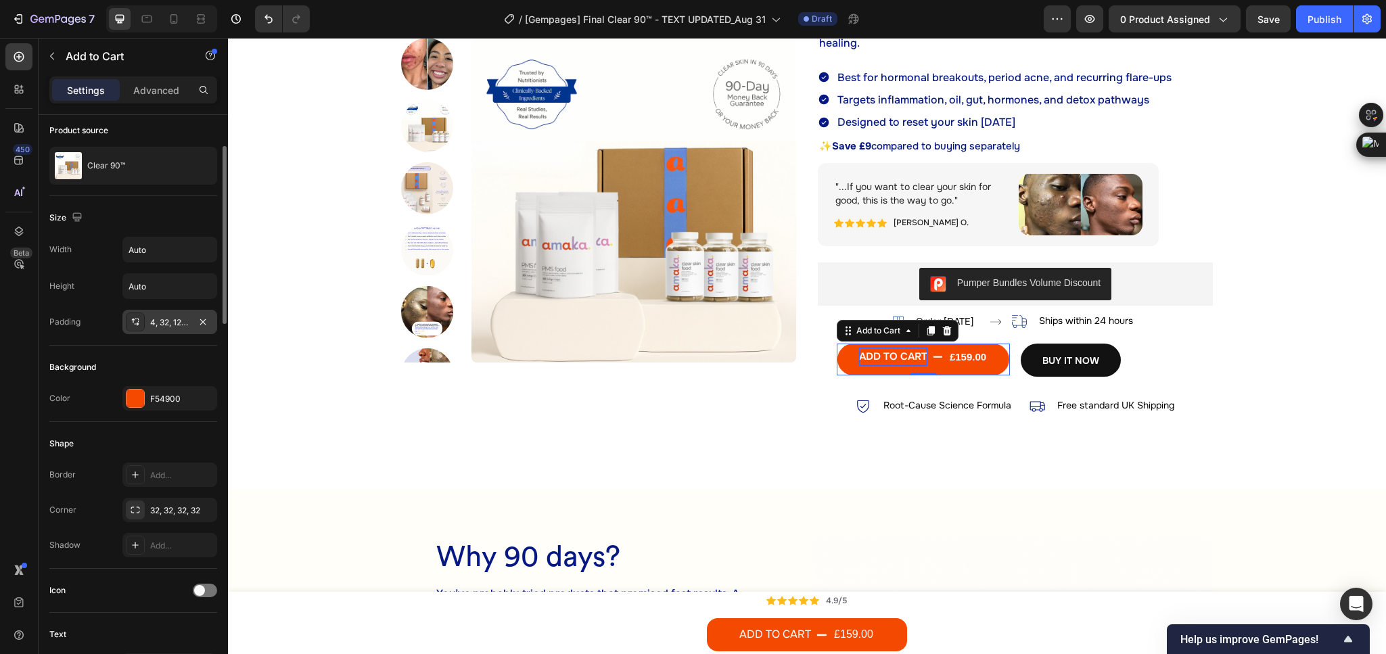
click at [171, 329] on div "4, 32, 12, 32" at bounding box center [169, 323] width 39 height 12
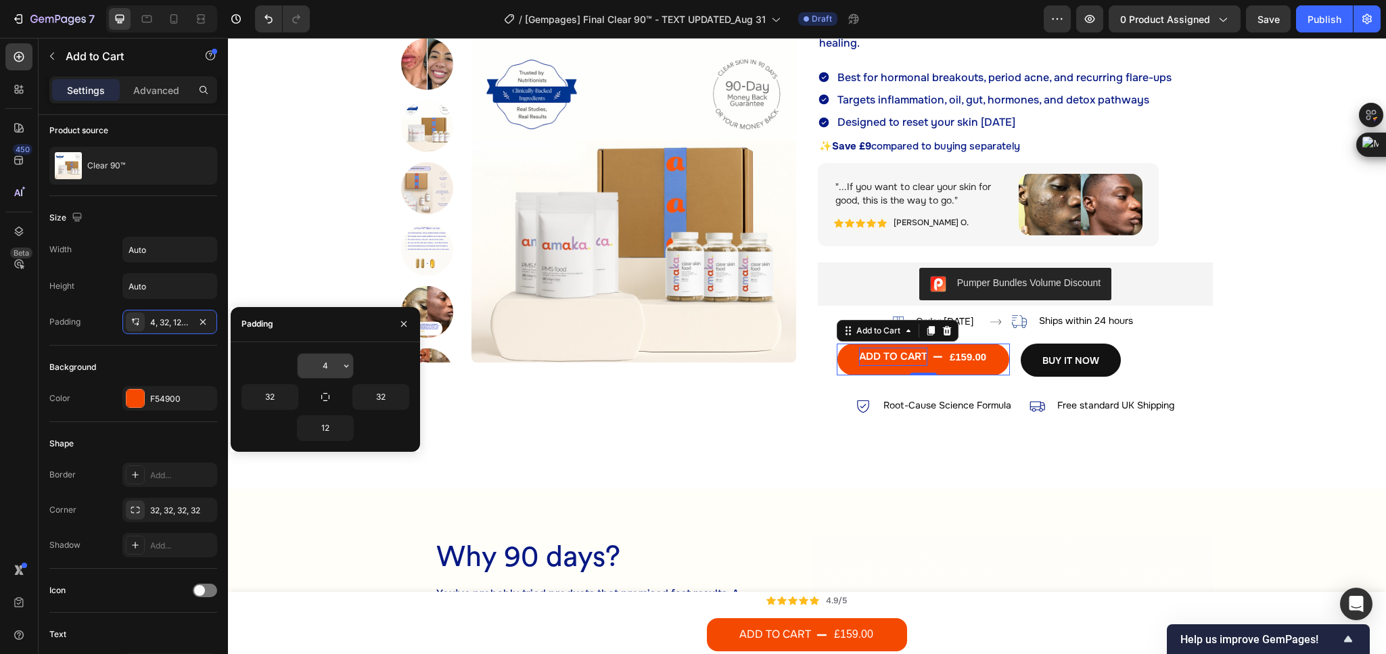
click at [331, 362] on input "4" at bounding box center [325, 366] width 55 height 24
type input "12"
